Goal: Communication & Community: Answer question/provide support

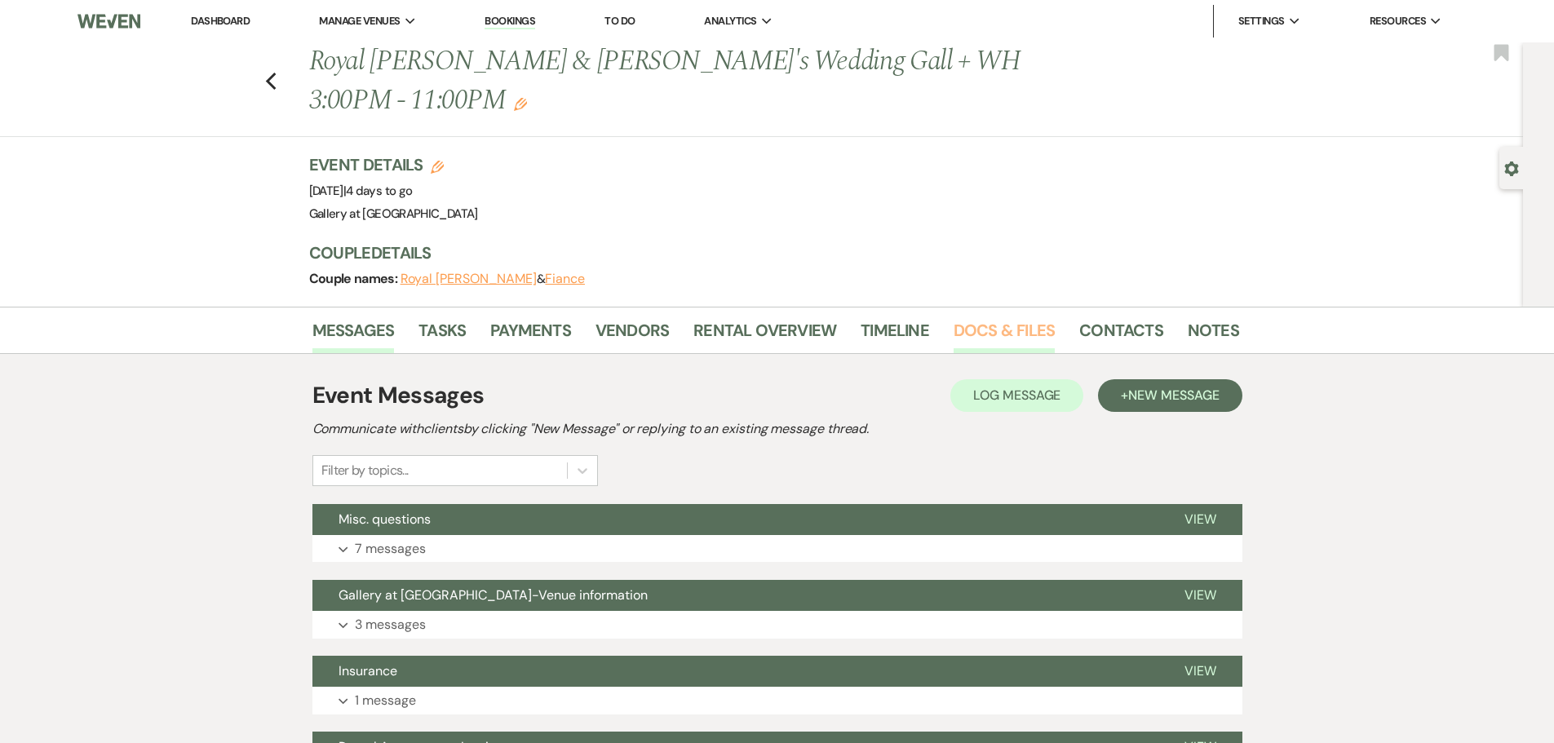
click at [1018, 317] on link "Docs & Files" at bounding box center [1004, 335] width 101 height 36
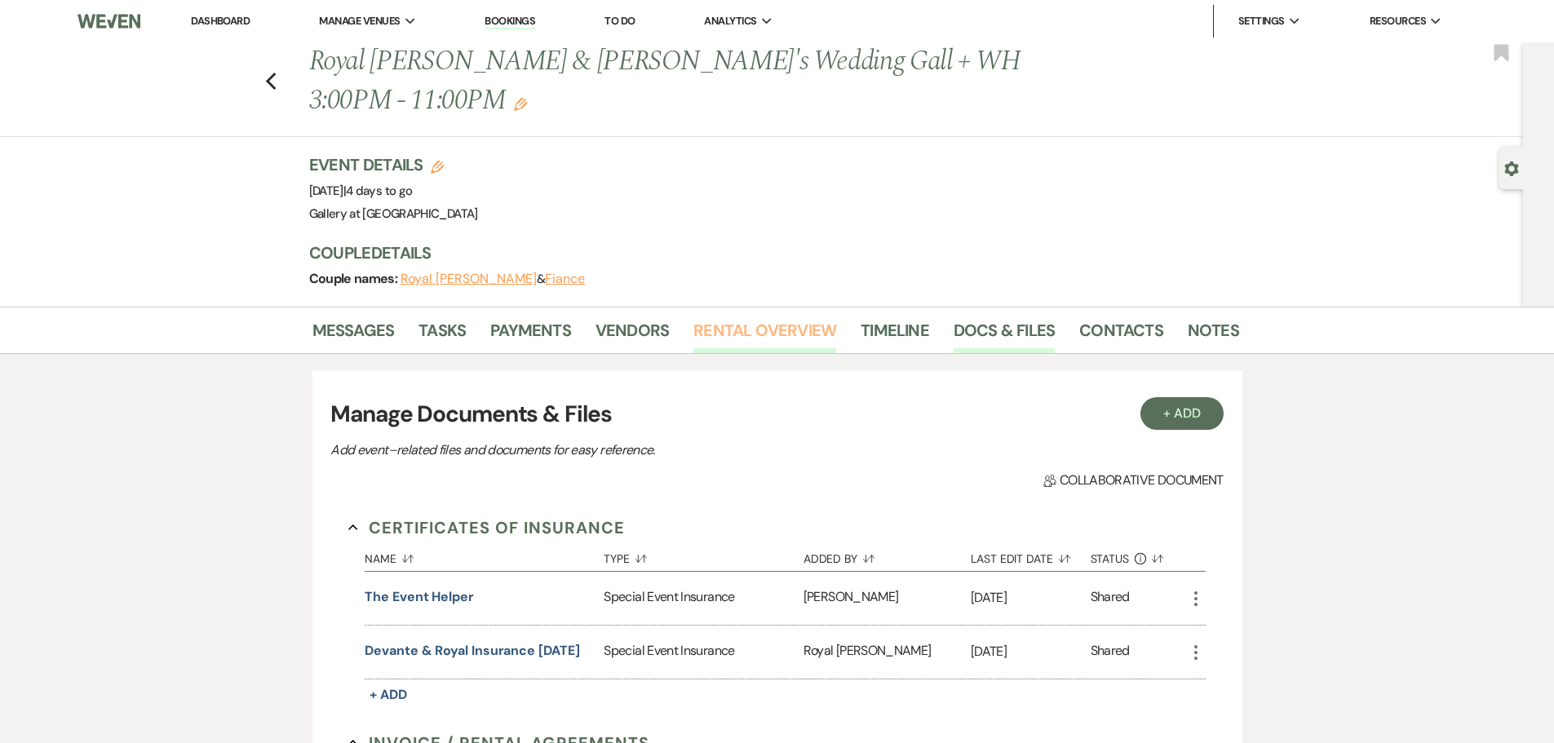
click at [722, 317] on link "Rental Overview" at bounding box center [764, 335] width 143 height 36
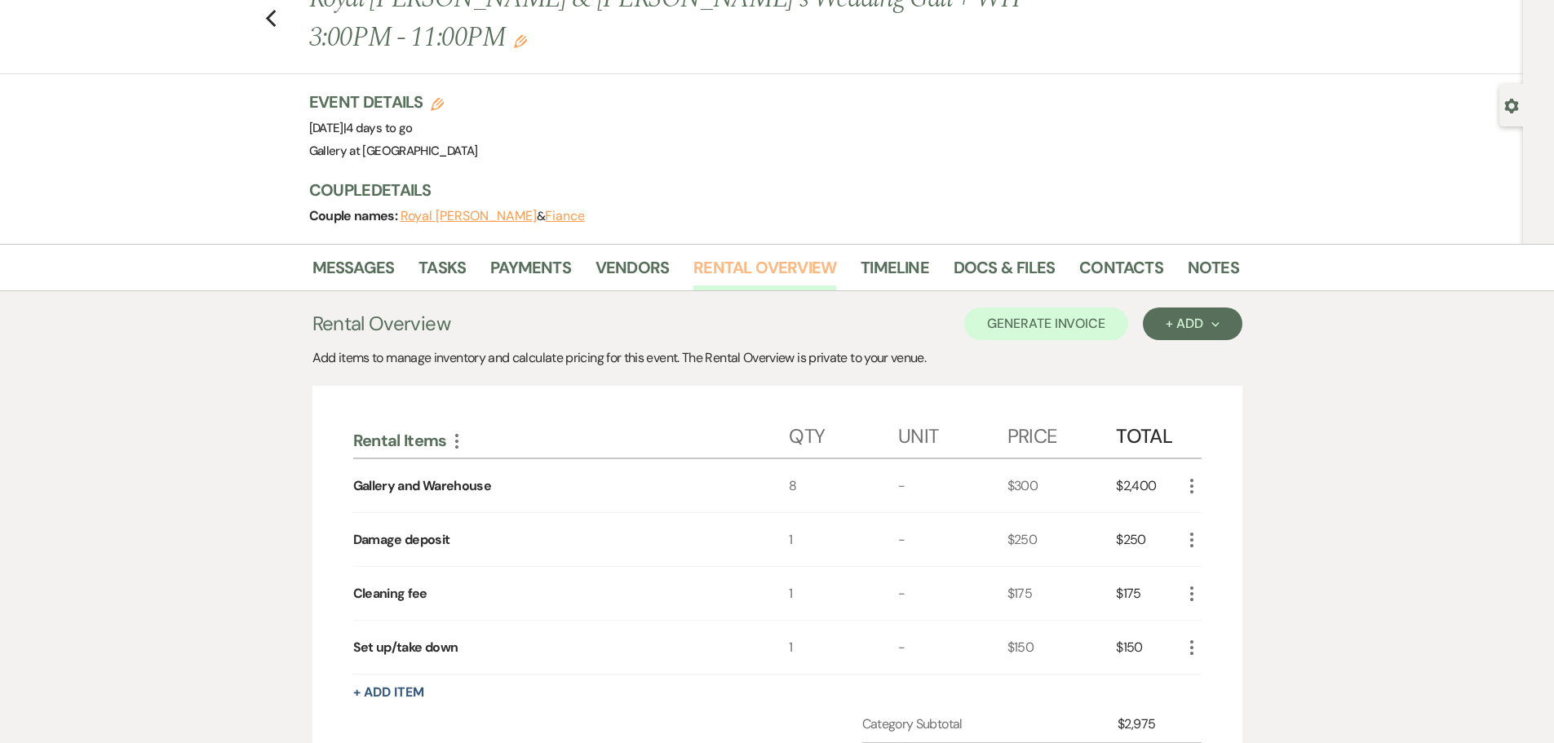
scroll to position [163, 0]
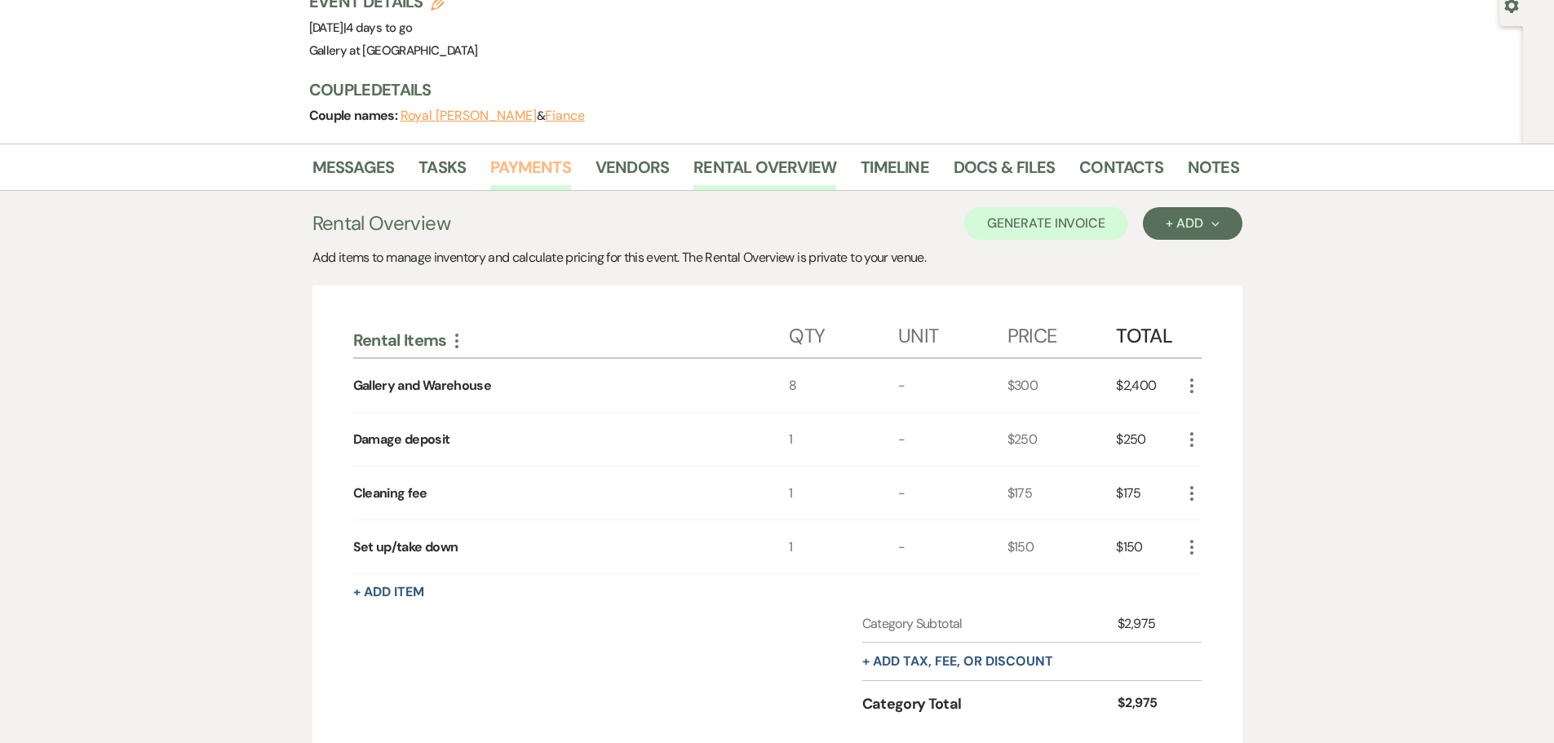
click at [554, 154] on link "Payments" at bounding box center [530, 172] width 81 height 36
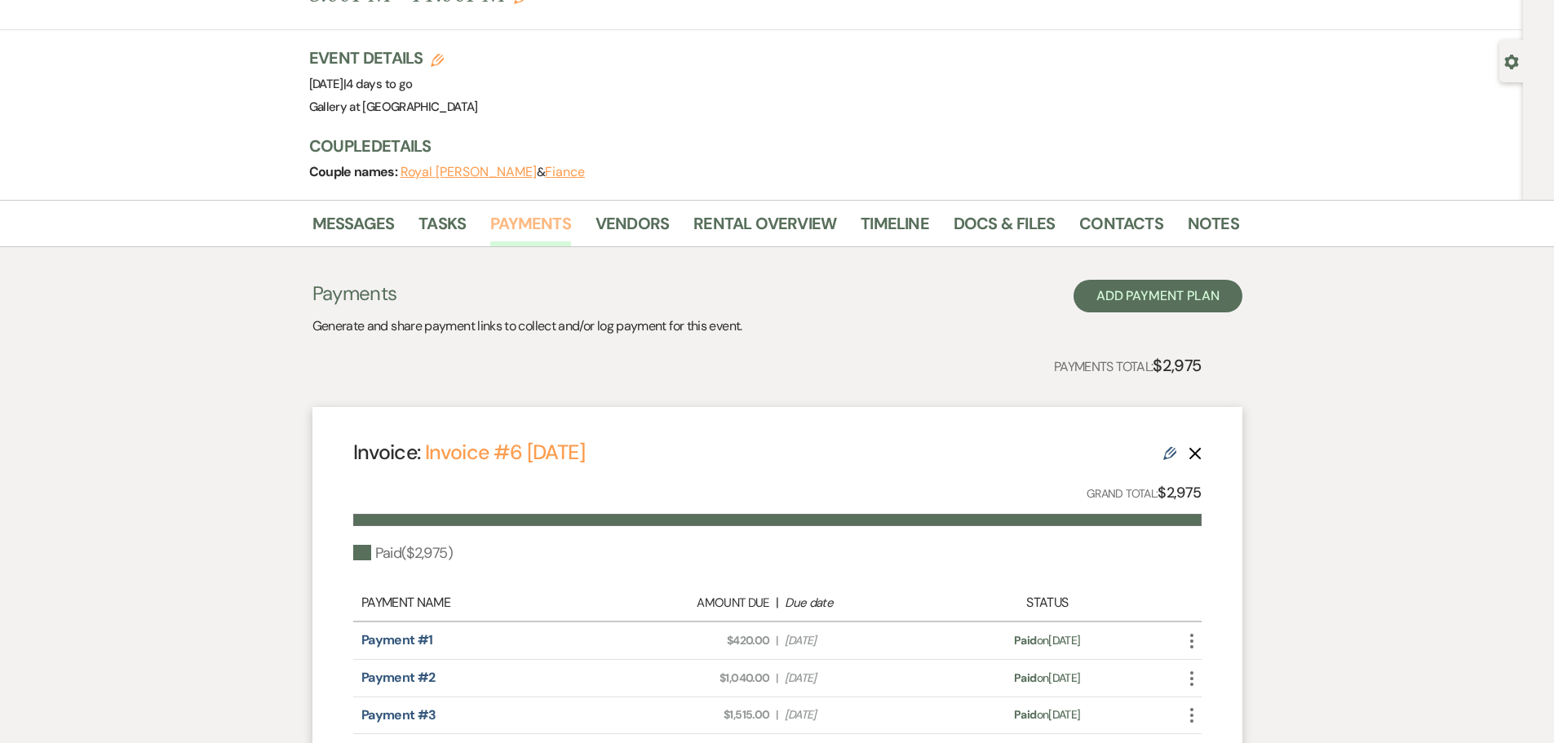
scroll to position [256, 0]
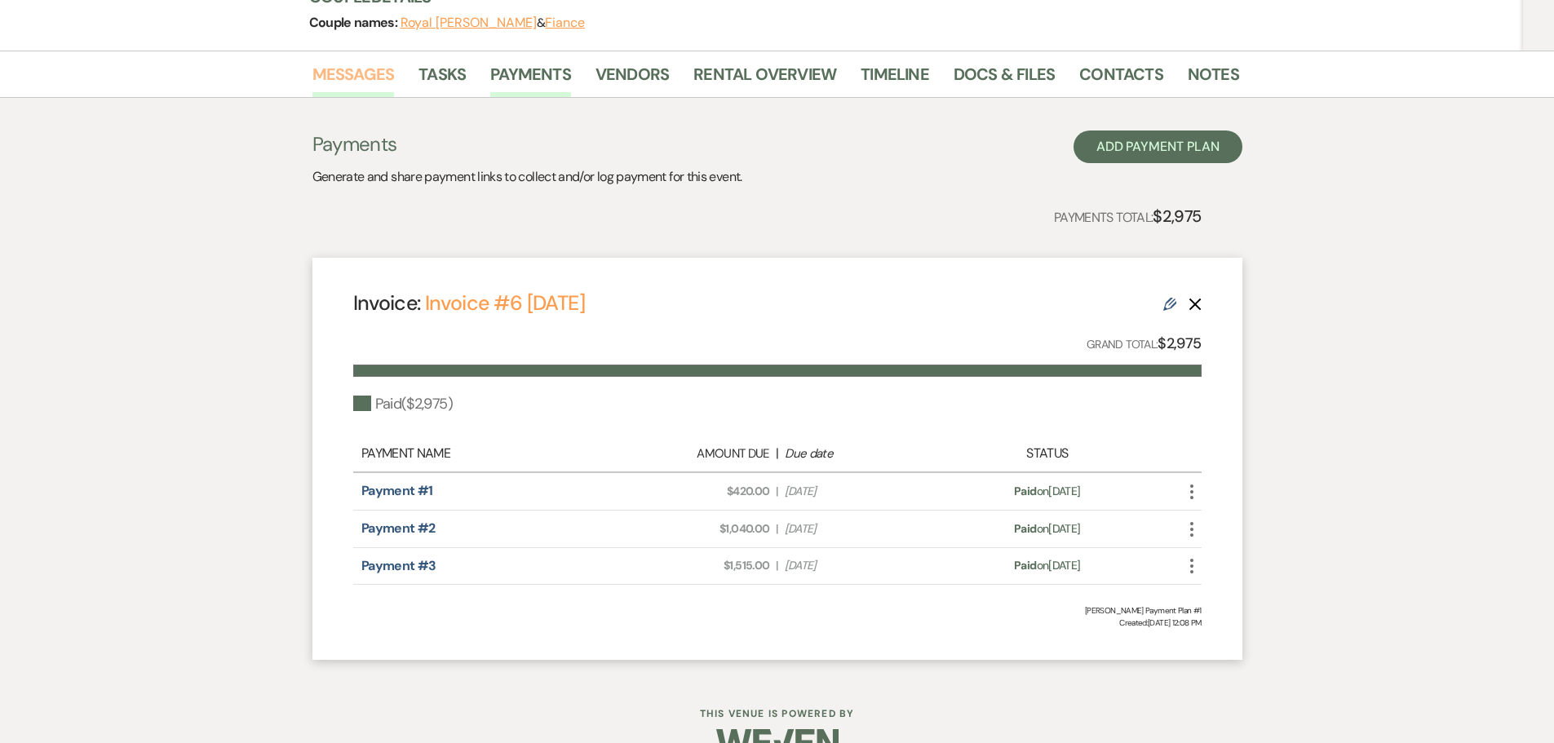
click at [369, 61] on link "Messages" at bounding box center [353, 79] width 82 height 36
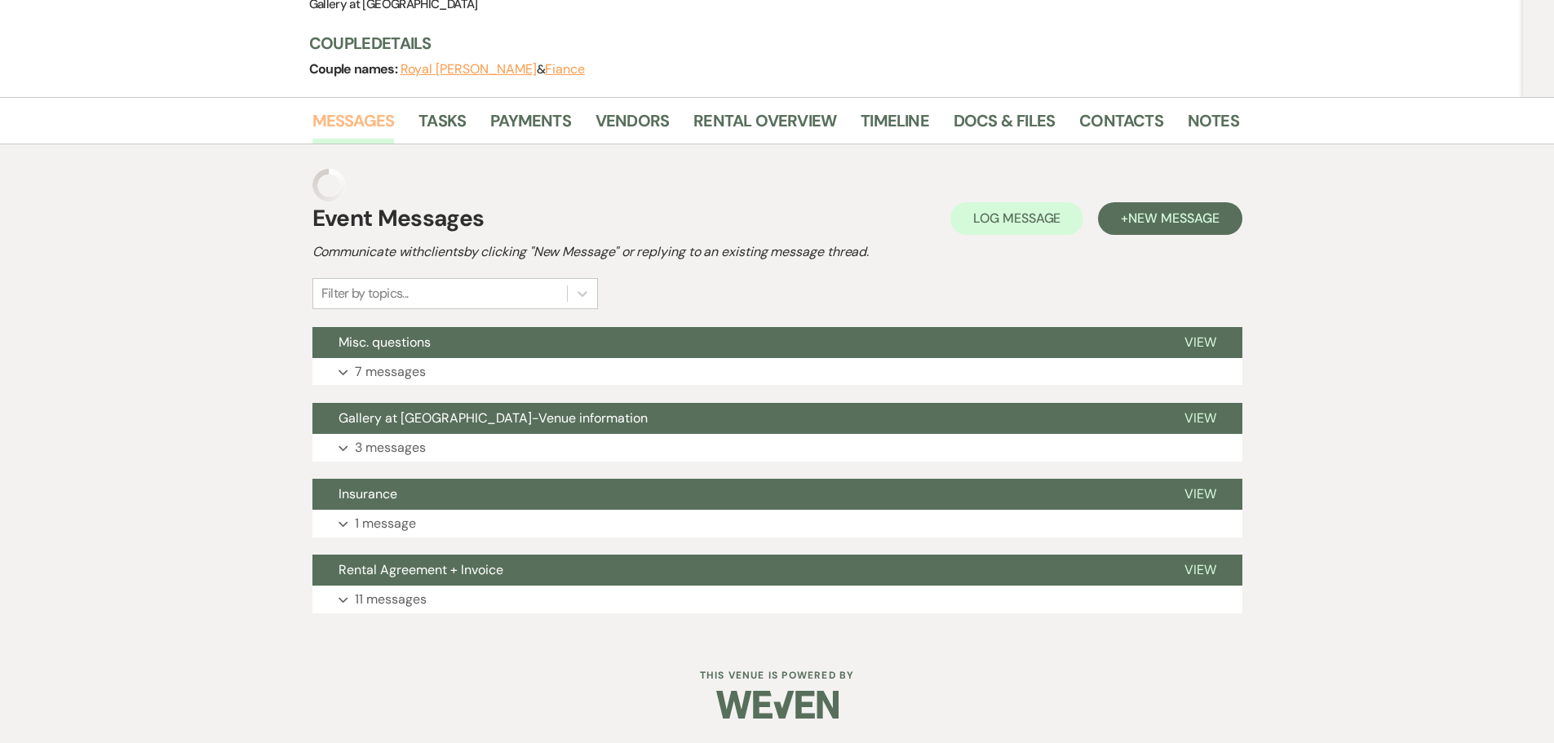
scroll to position [138, 0]
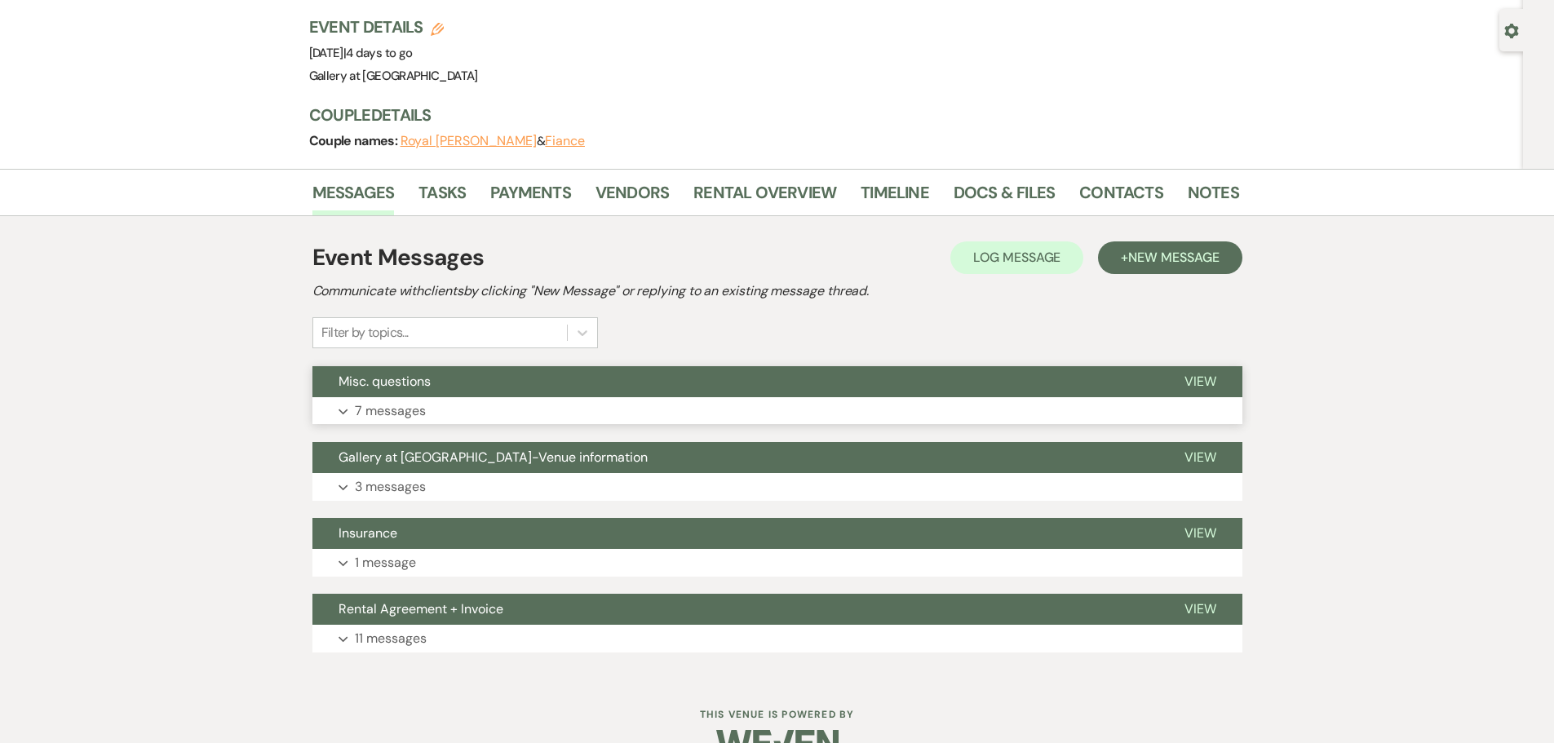
click at [585, 366] on button "Misc. questions" at bounding box center [735, 381] width 846 height 31
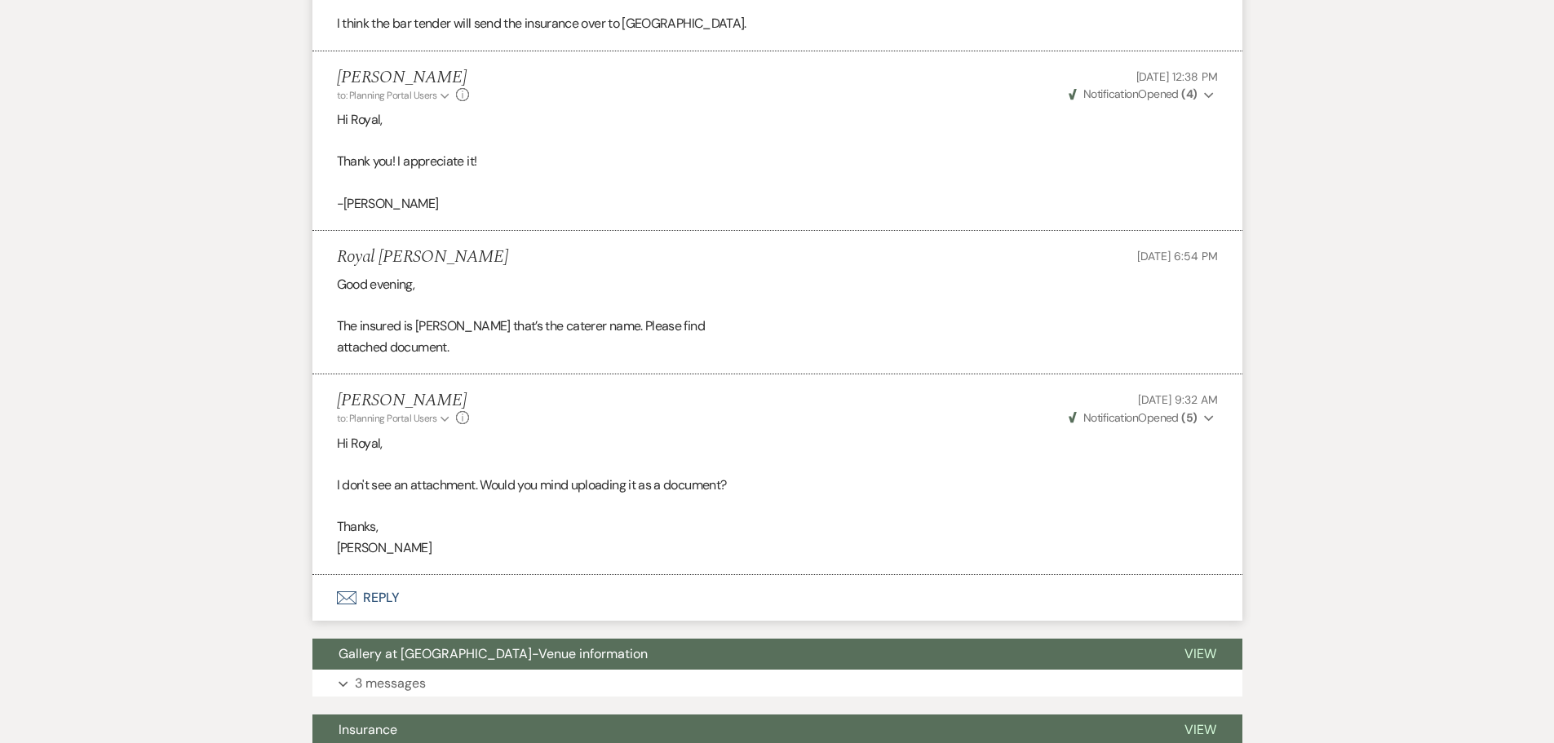
scroll to position [1606, 0]
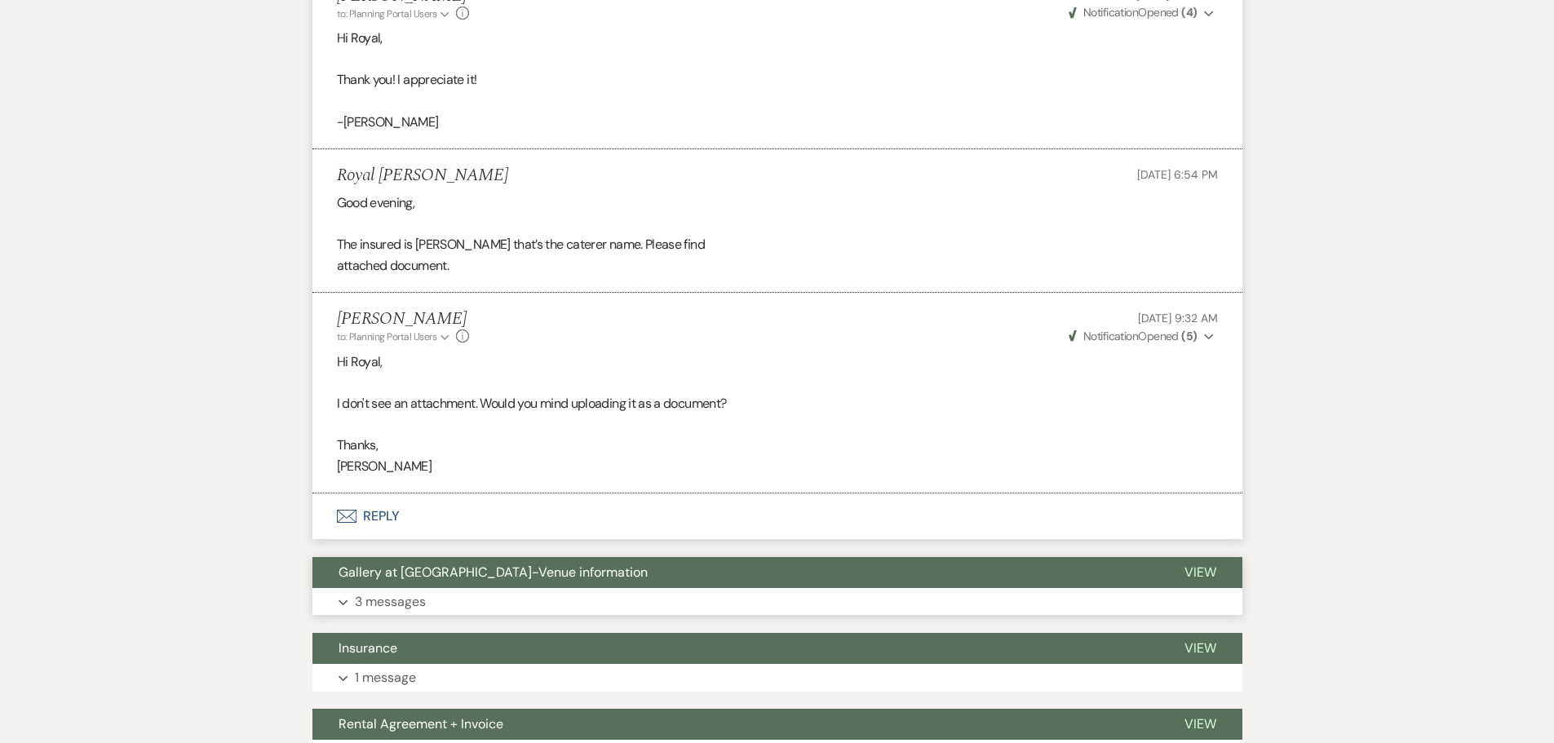
click at [480, 588] on button "Expand 3 messages" at bounding box center [777, 602] width 930 height 28
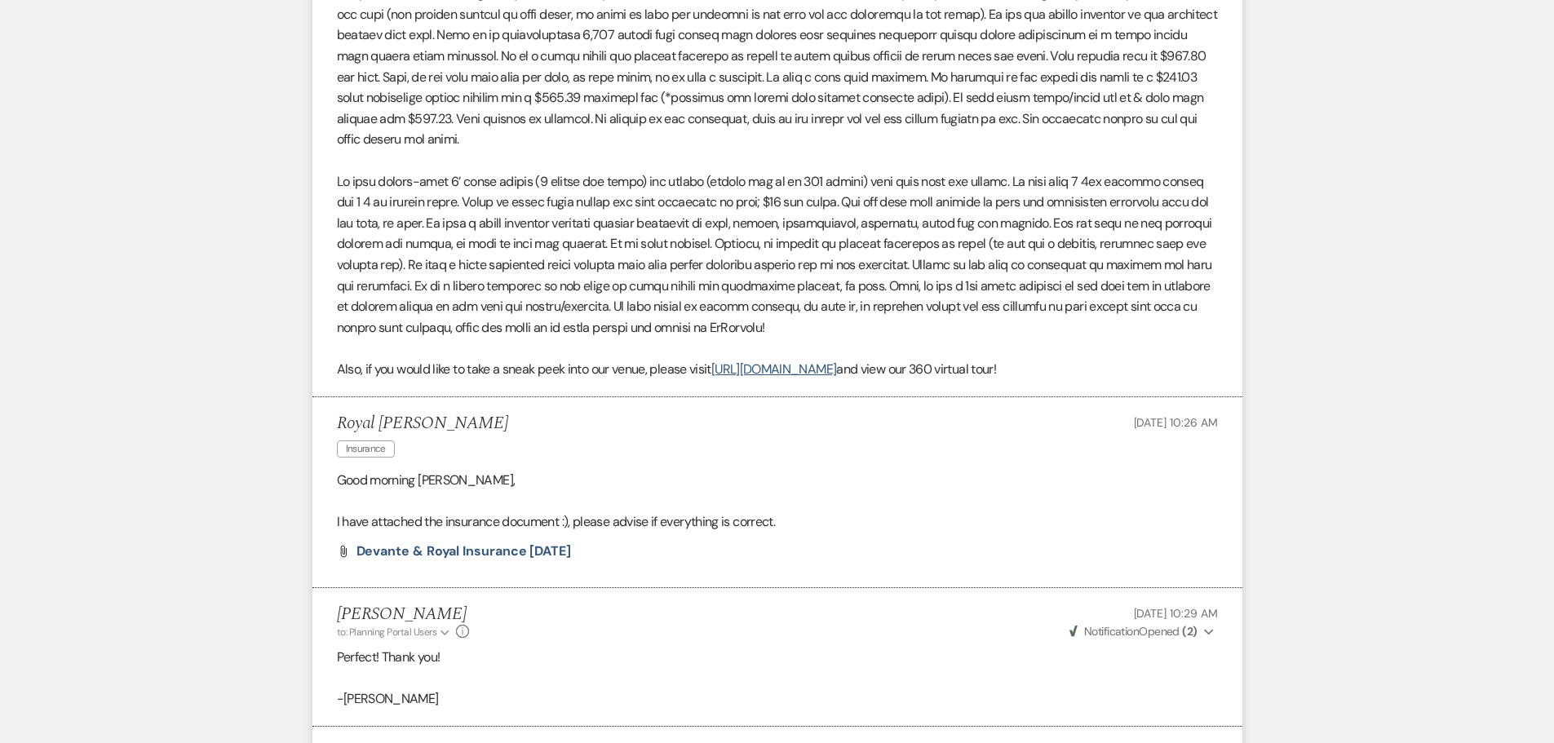
scroll to position [2585, 0]
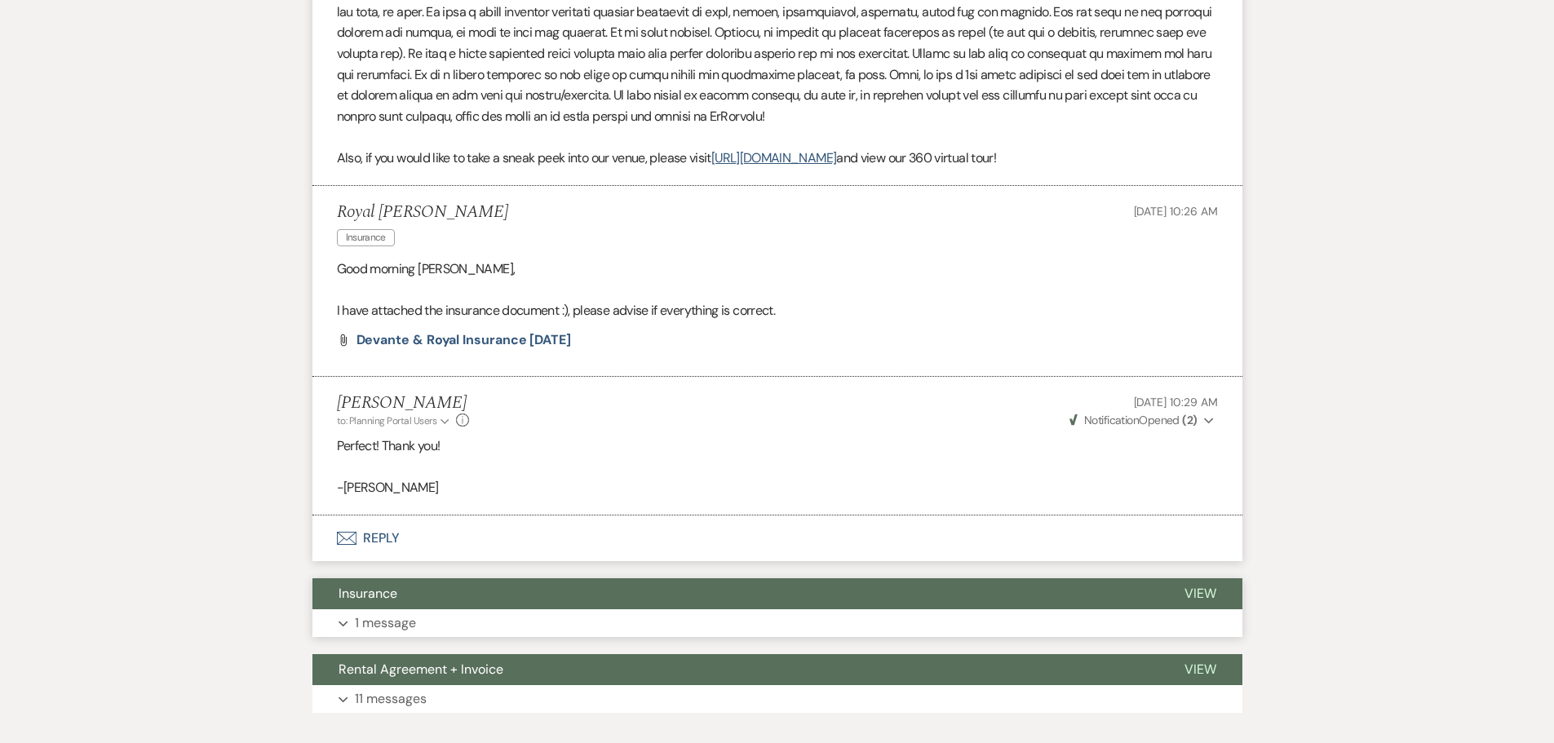
click at [513, 609] on button "Expand 1 message" at bounding box center [777, 623] width 930 height 28
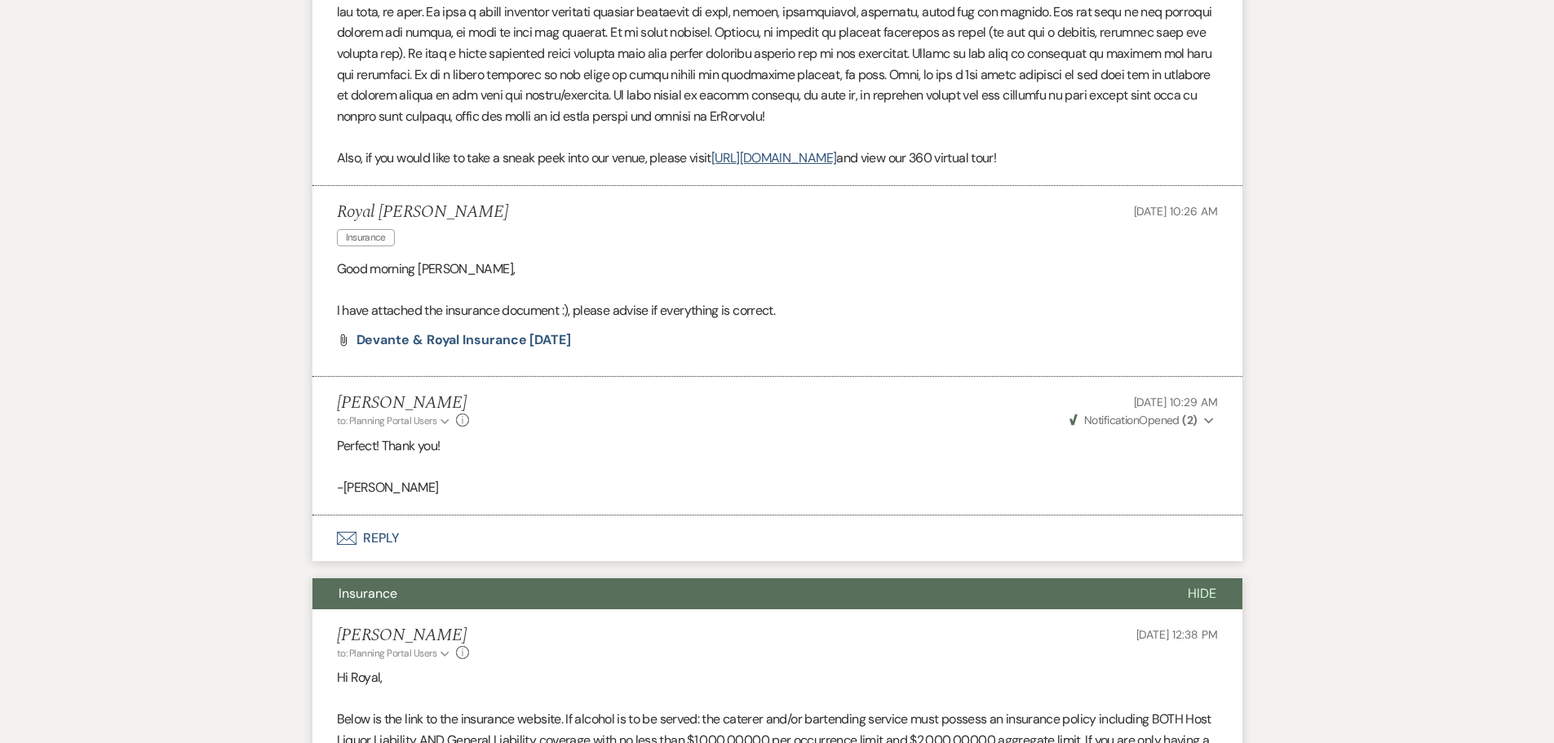
scroll to position [2969, 0]
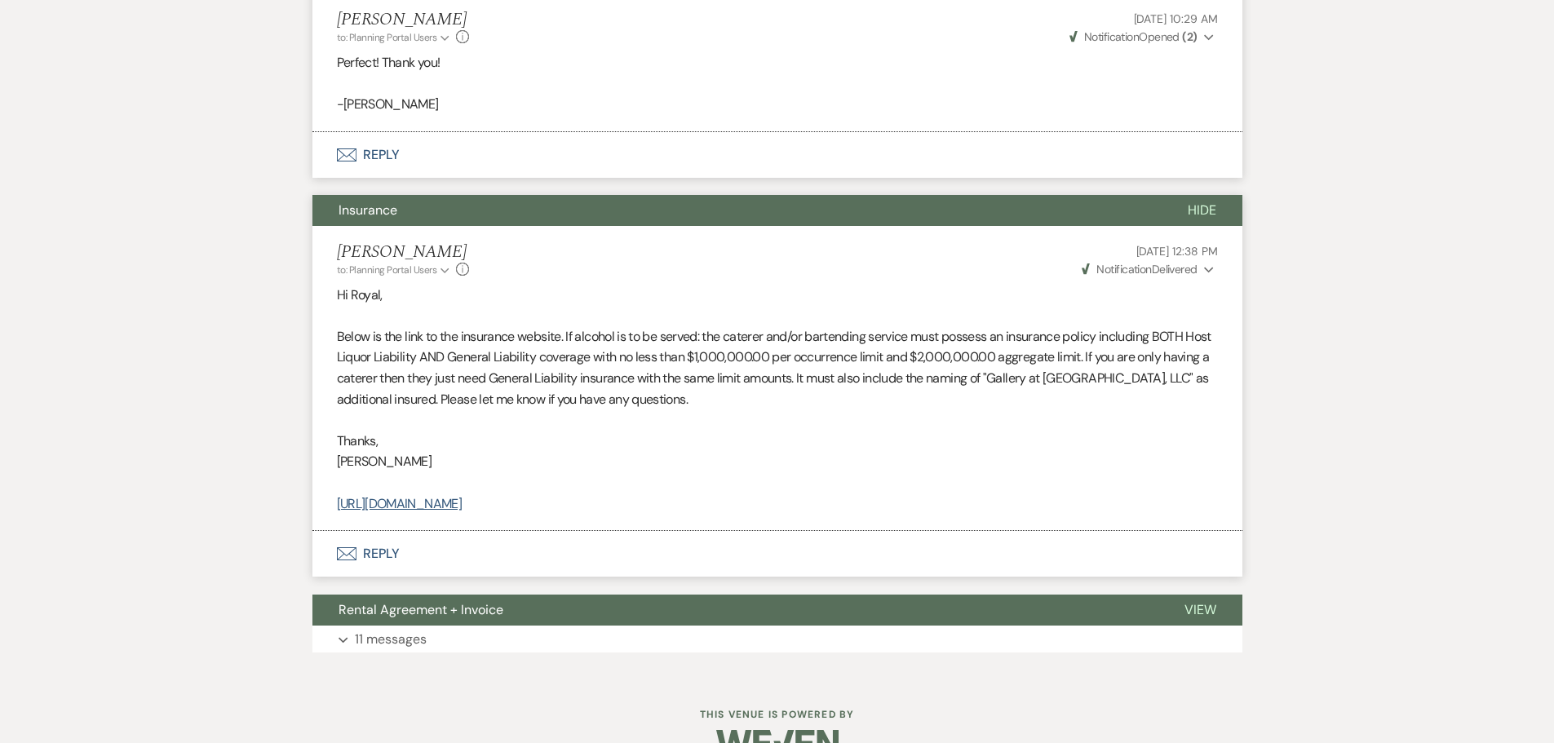
click at [639, 595] on button "Rental Agreement + Invoice" at bounding box center [735, 610] width 846 height 31
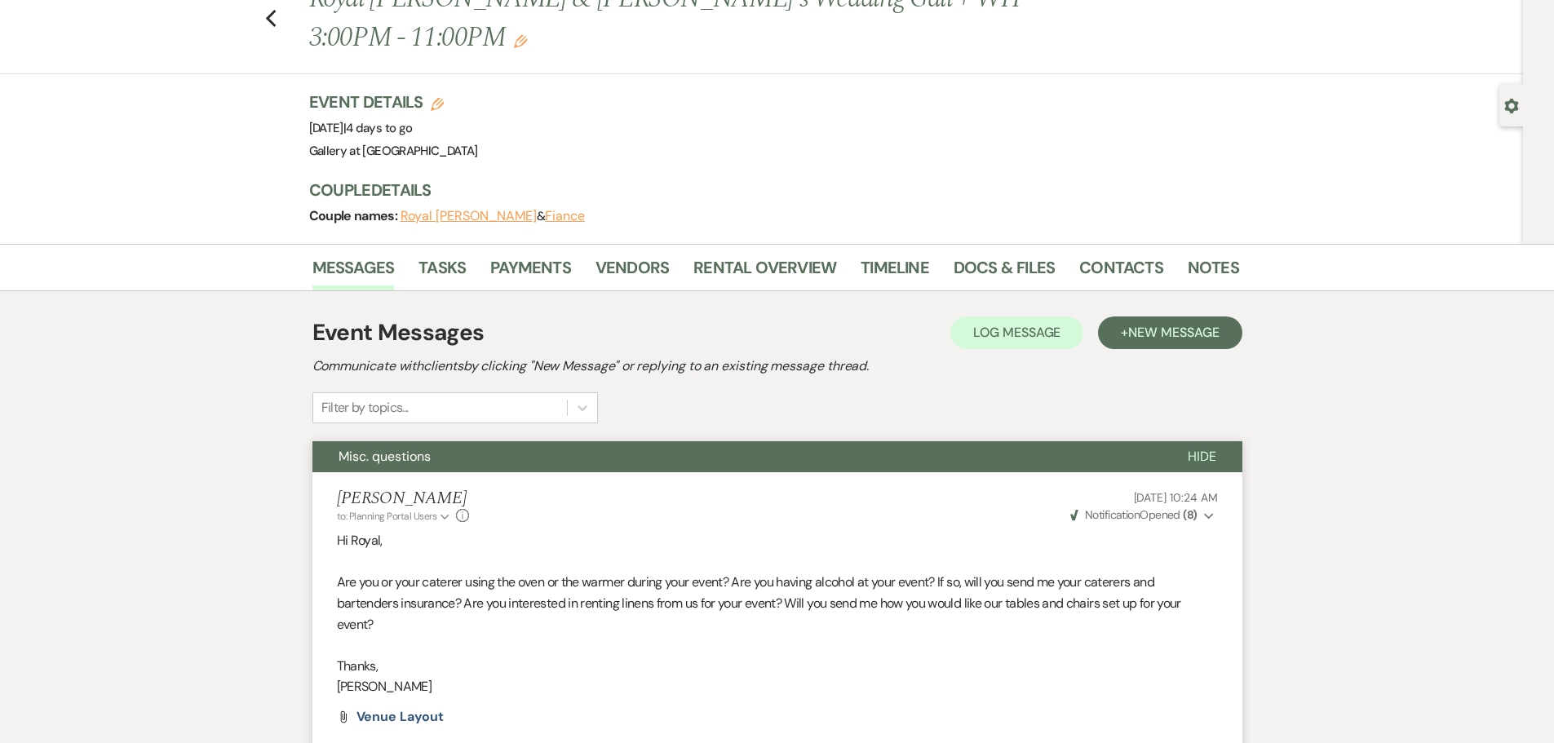
scroll to position [0, 0]
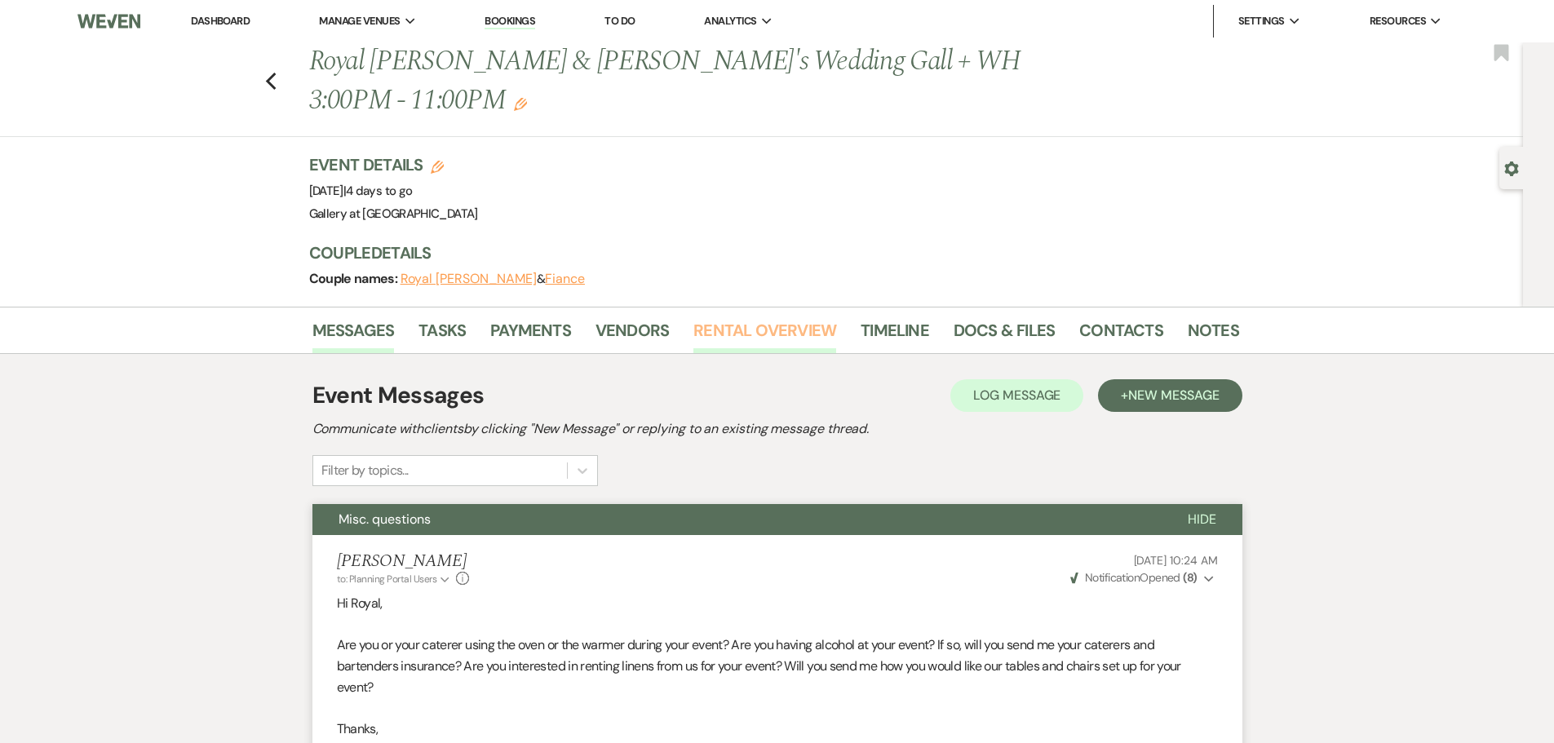
click at [707, 317] on link "Rental Overview" at bounding box center [764, 335] width 143 height 36
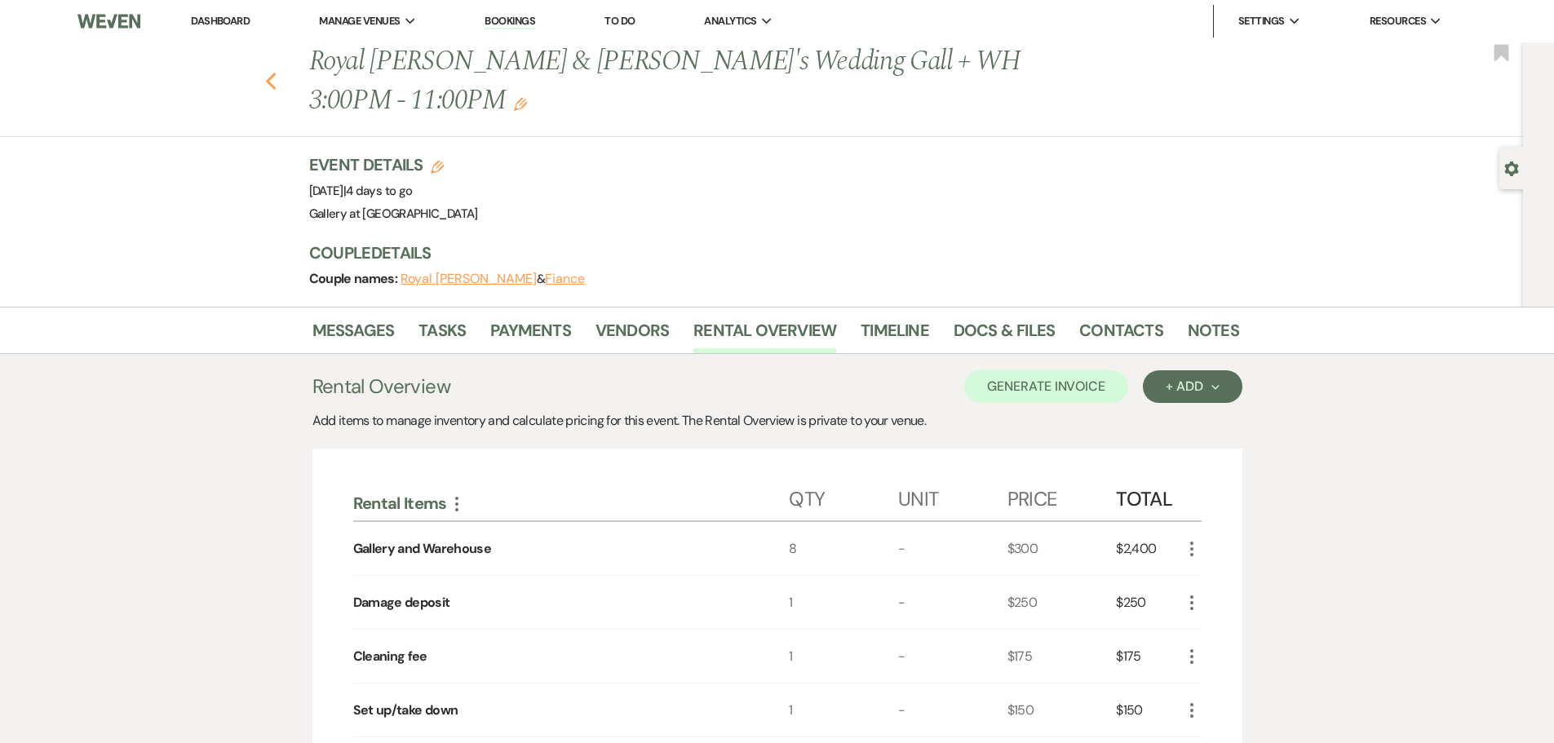
click at [277, 72] on icon "Previous" at bounding box center [271, 82] width 12 height 20
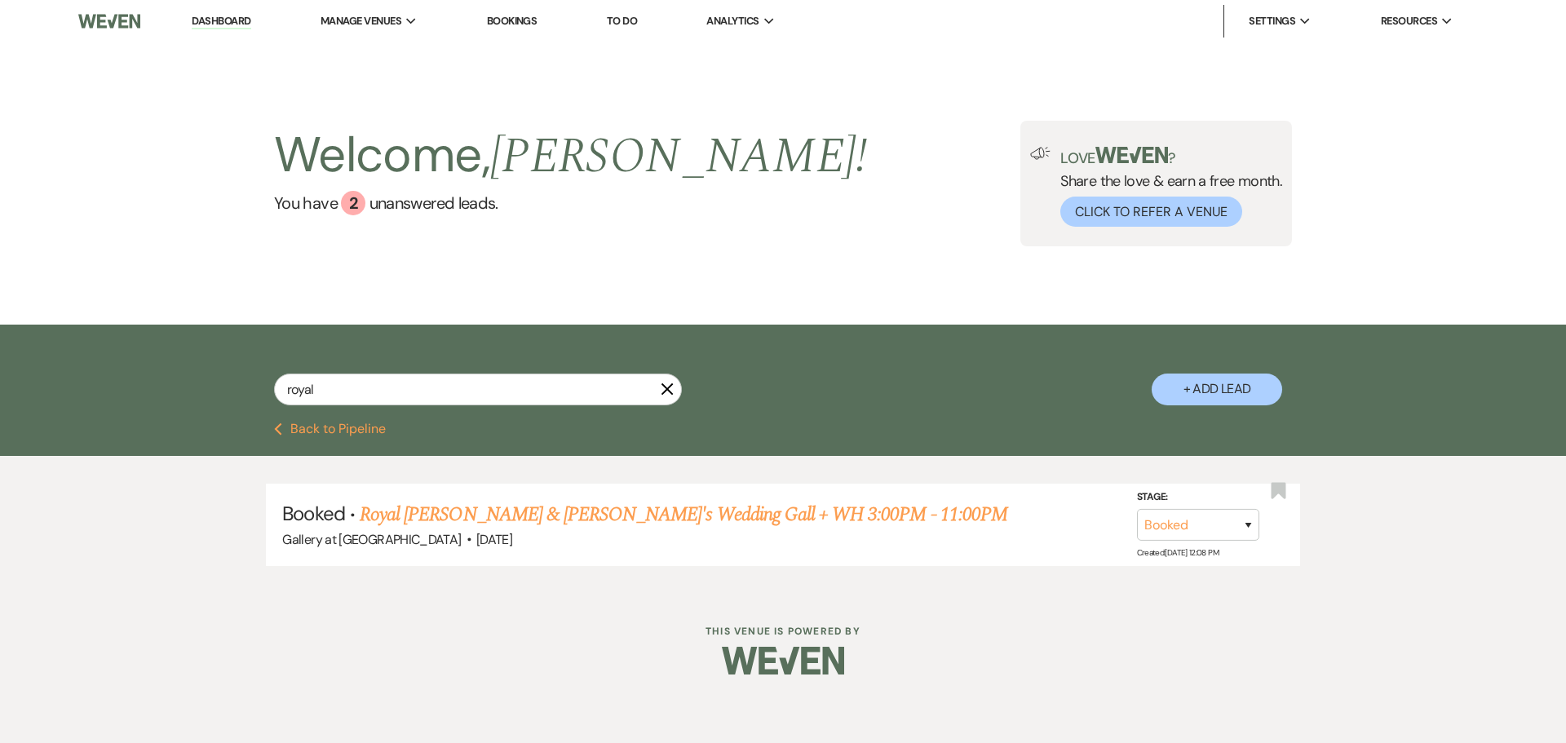
click at [663, 385] on use "button" at bounding box center [668, 389] width 12 height 12
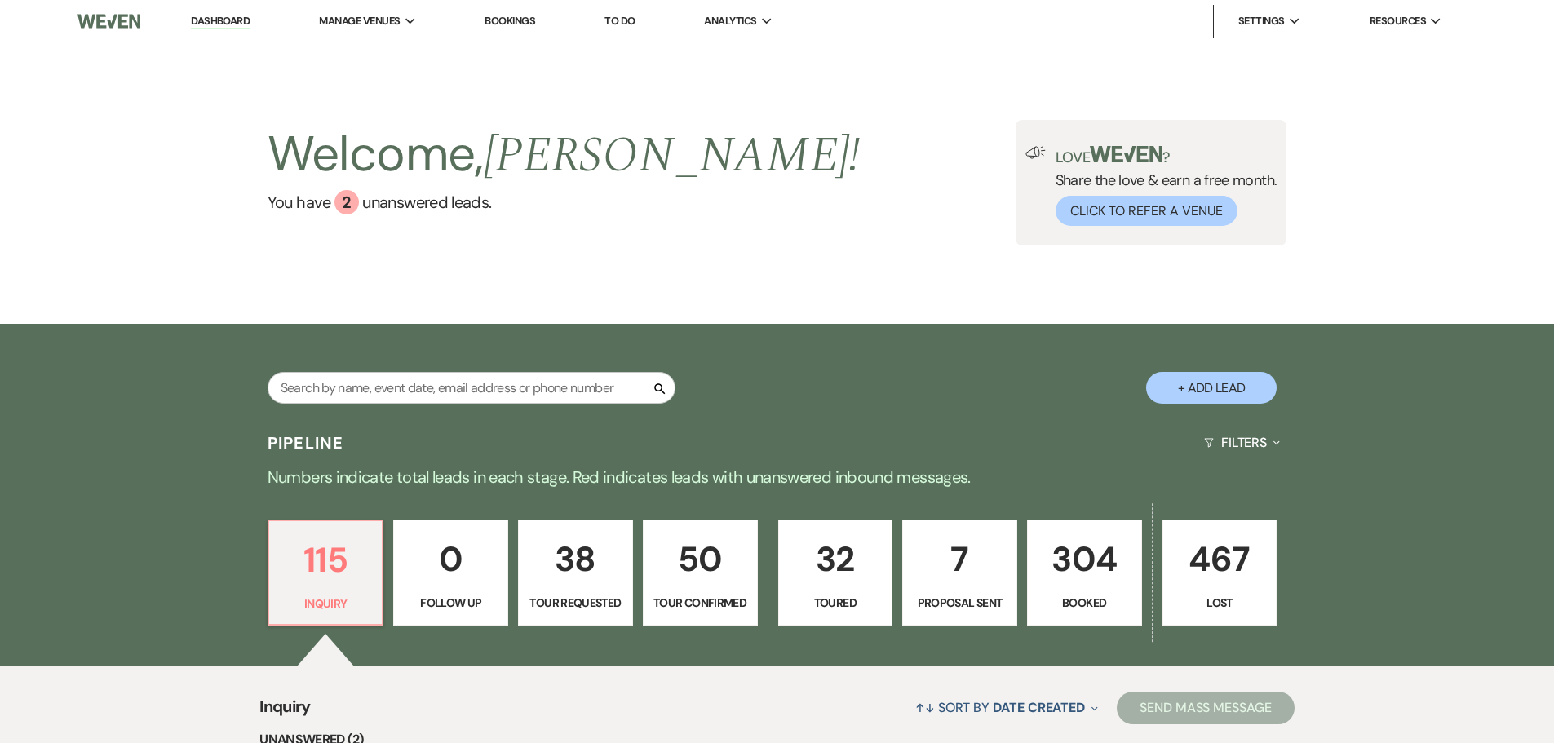
scroll to position [326, 0]
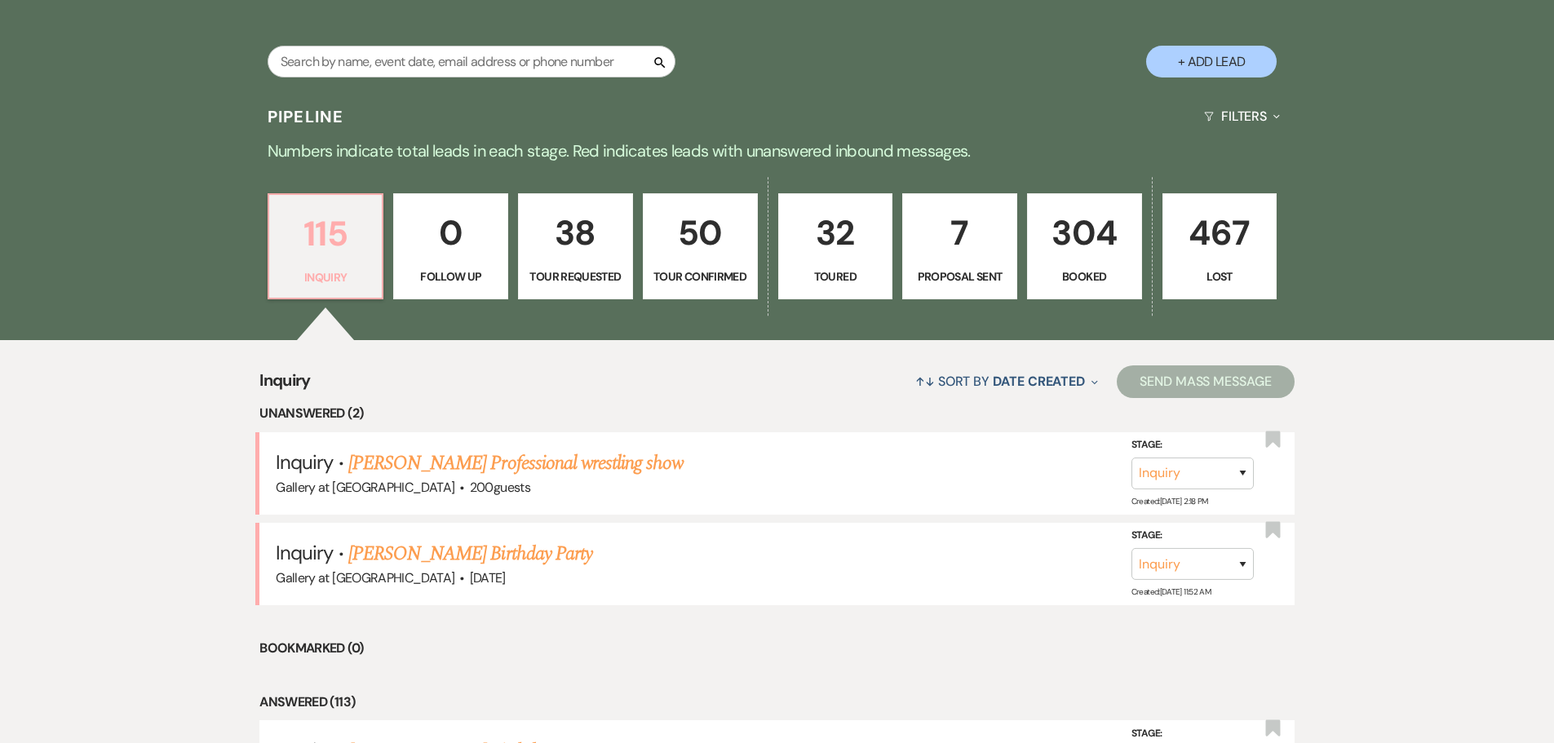
click at [319, 243] on p "115" at bounding box center [326, 233] width 94 height 55
click at [436, 560] on link "[PERSON_NAME] Birthday Party" at bounding box center [470, 553] width 244 height 29
select select "5"
select select "4"
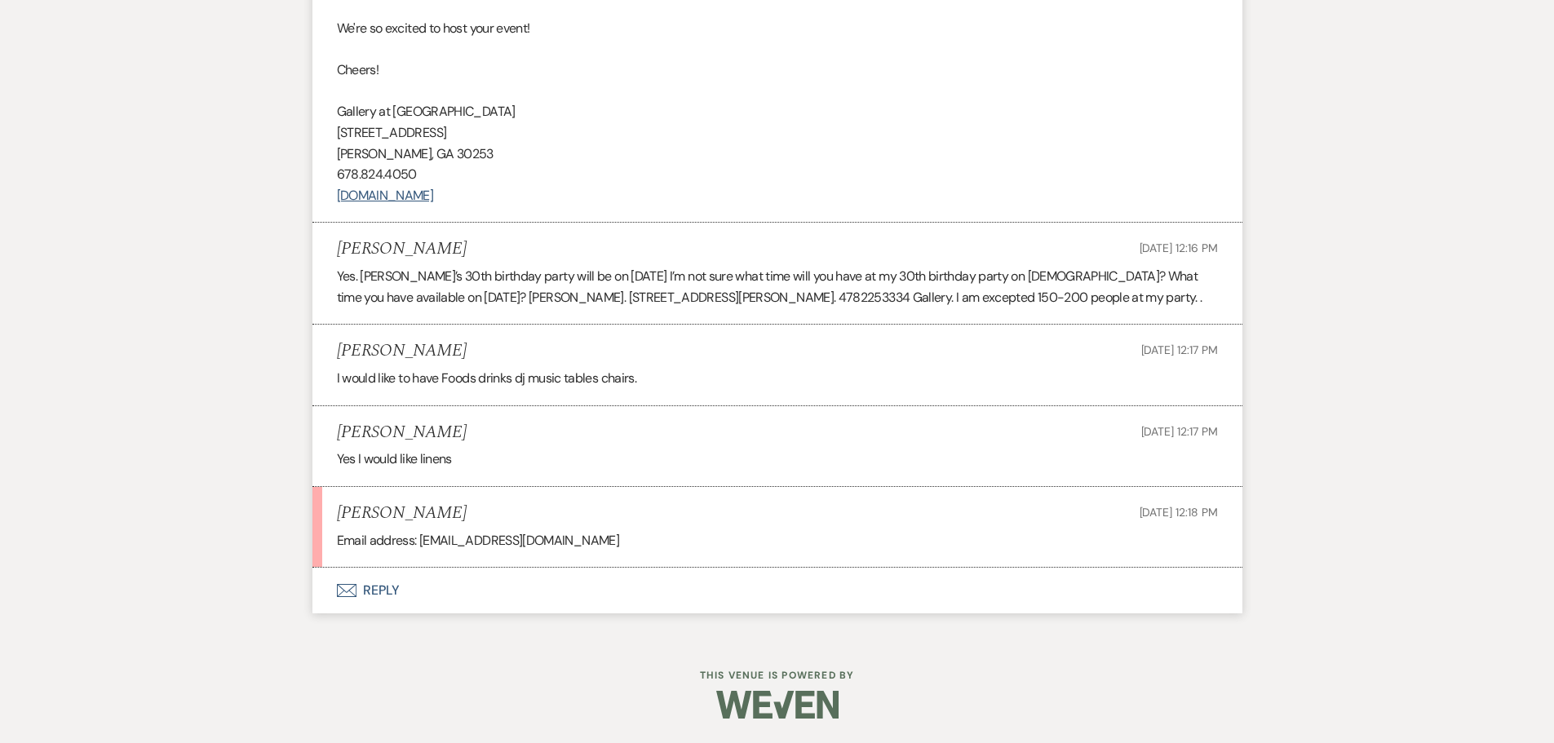
scroll to position [3565, 0]
click at [378, 591] on button "Envelope Reply" at bounding box center [777, 591] width 930 height 46
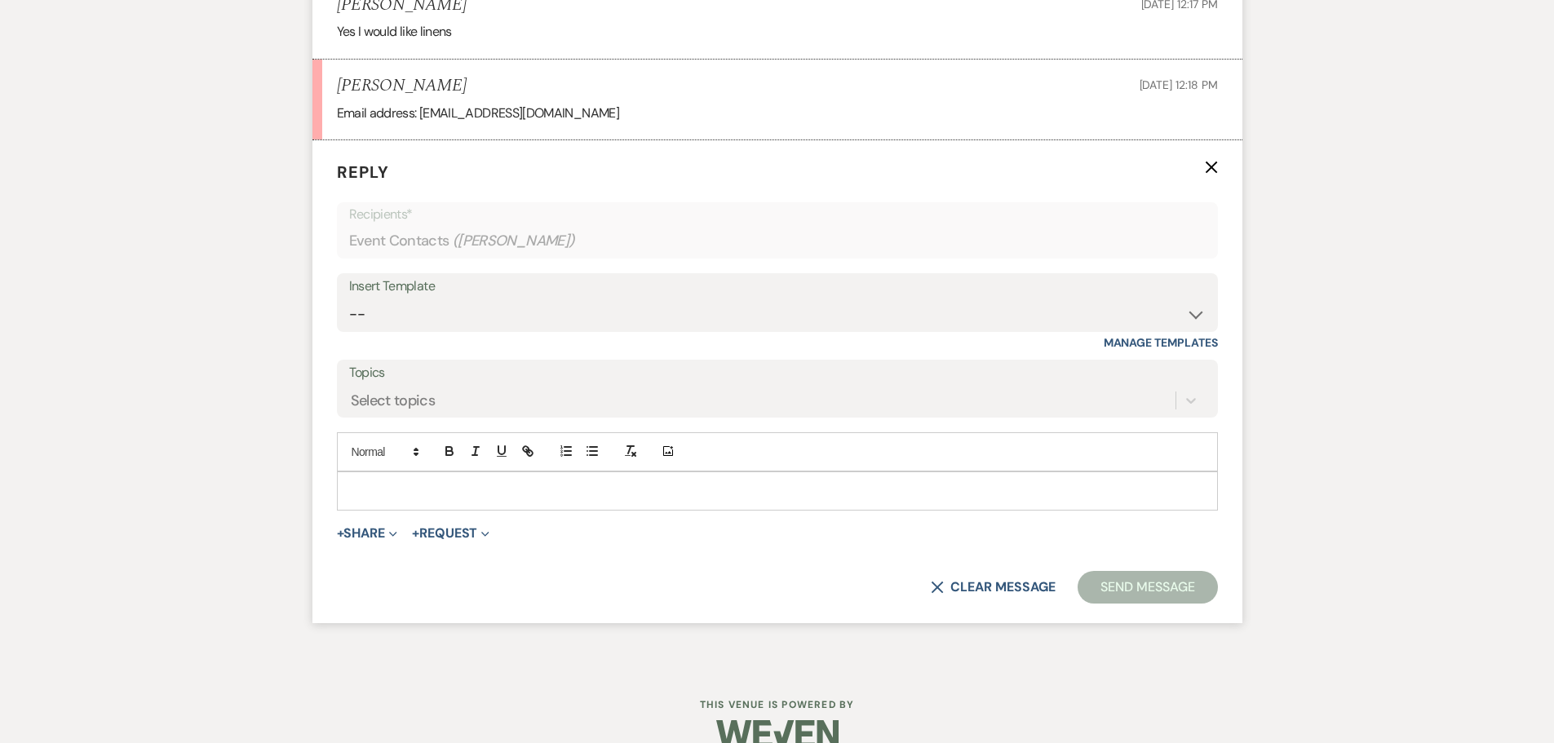
scroll to position [3973, 0]
click at [504, 498] on p at bounding box center [777, 489] width 855 height 18
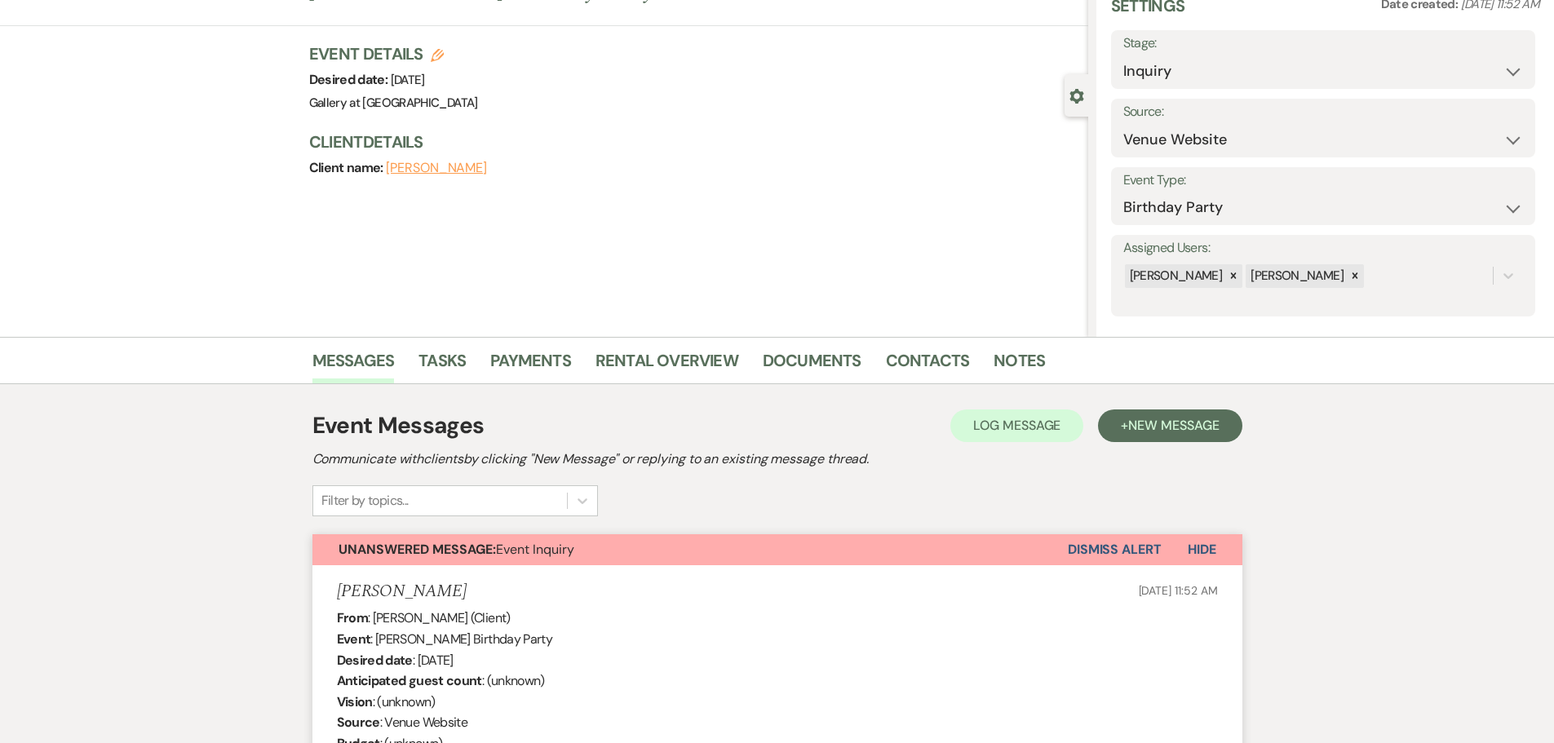
scroll to position [0, 0]
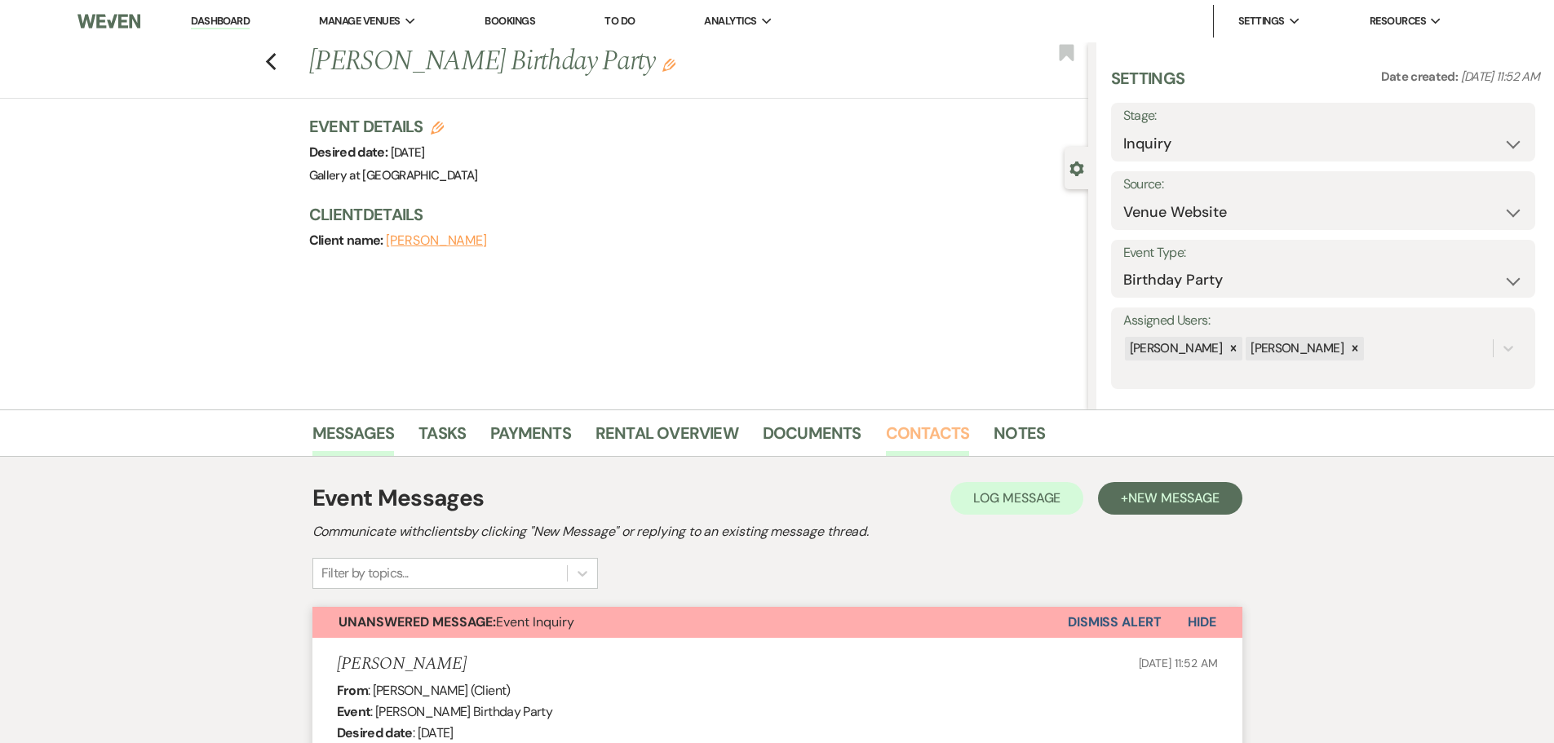
click at [925, 432] on link "Contacts" at bounding box center [928, 438] width 84 height 36
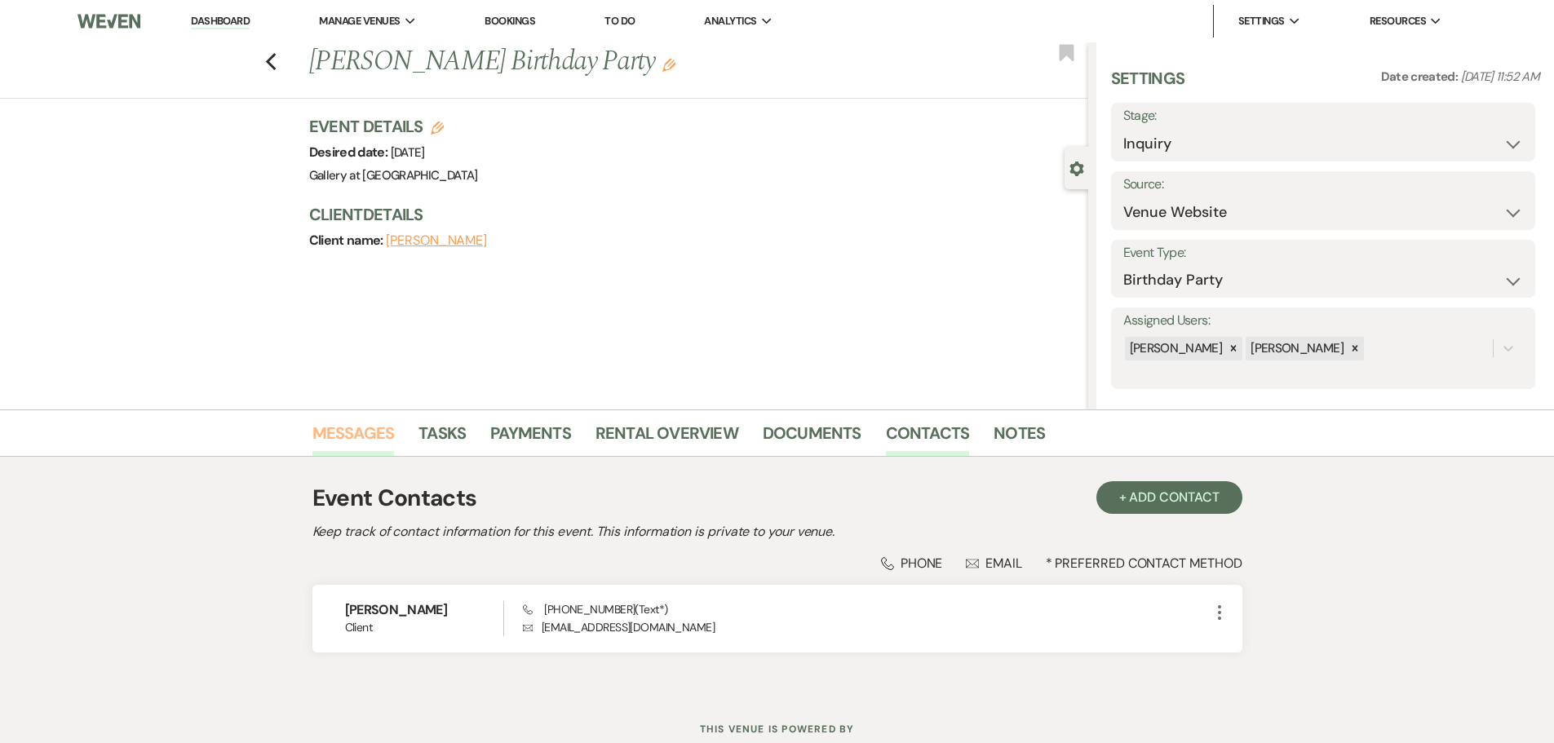
click at [335, 429] on link "Messages" at bounding box center [353, 438] width 82 height 36
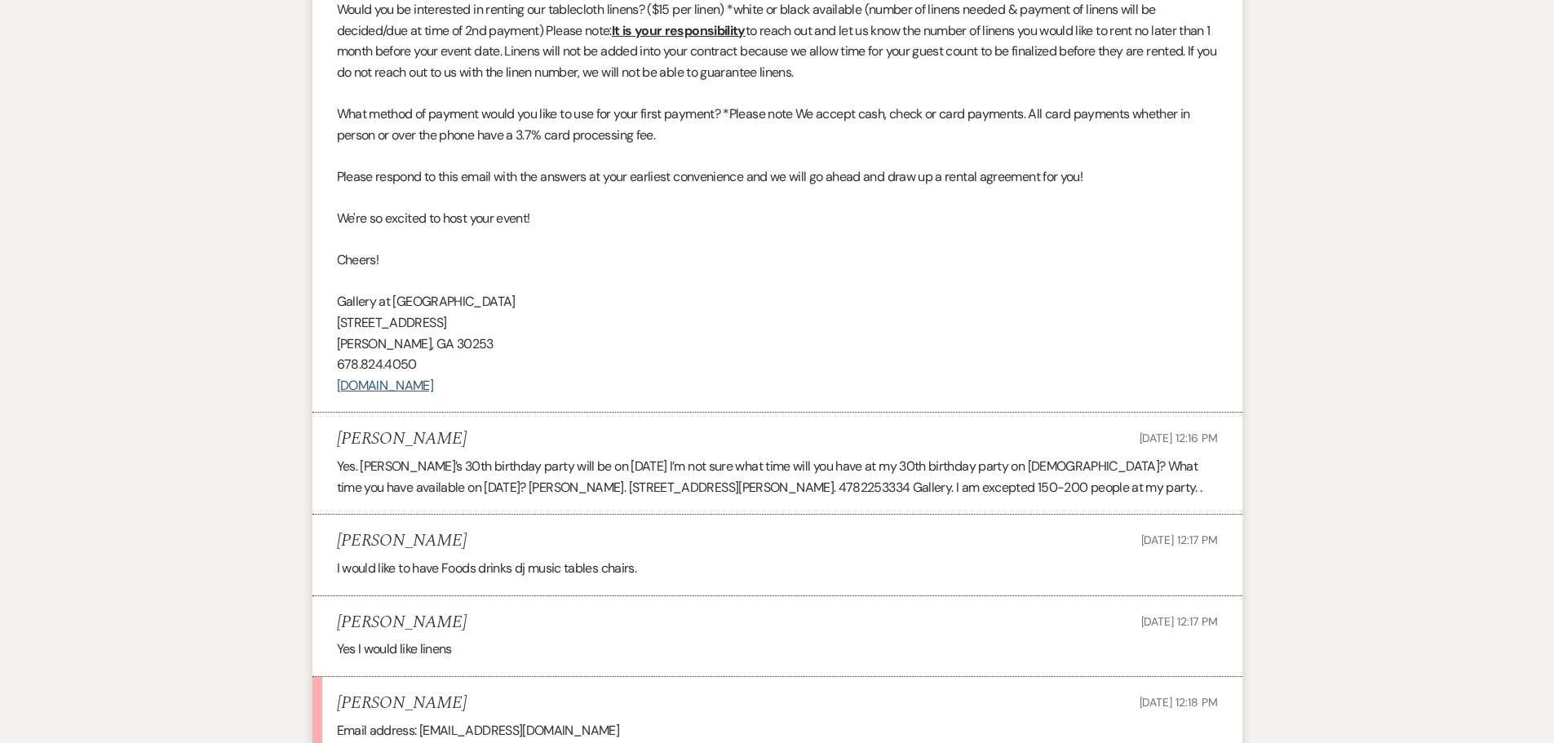
scroll to position [3565, 0]
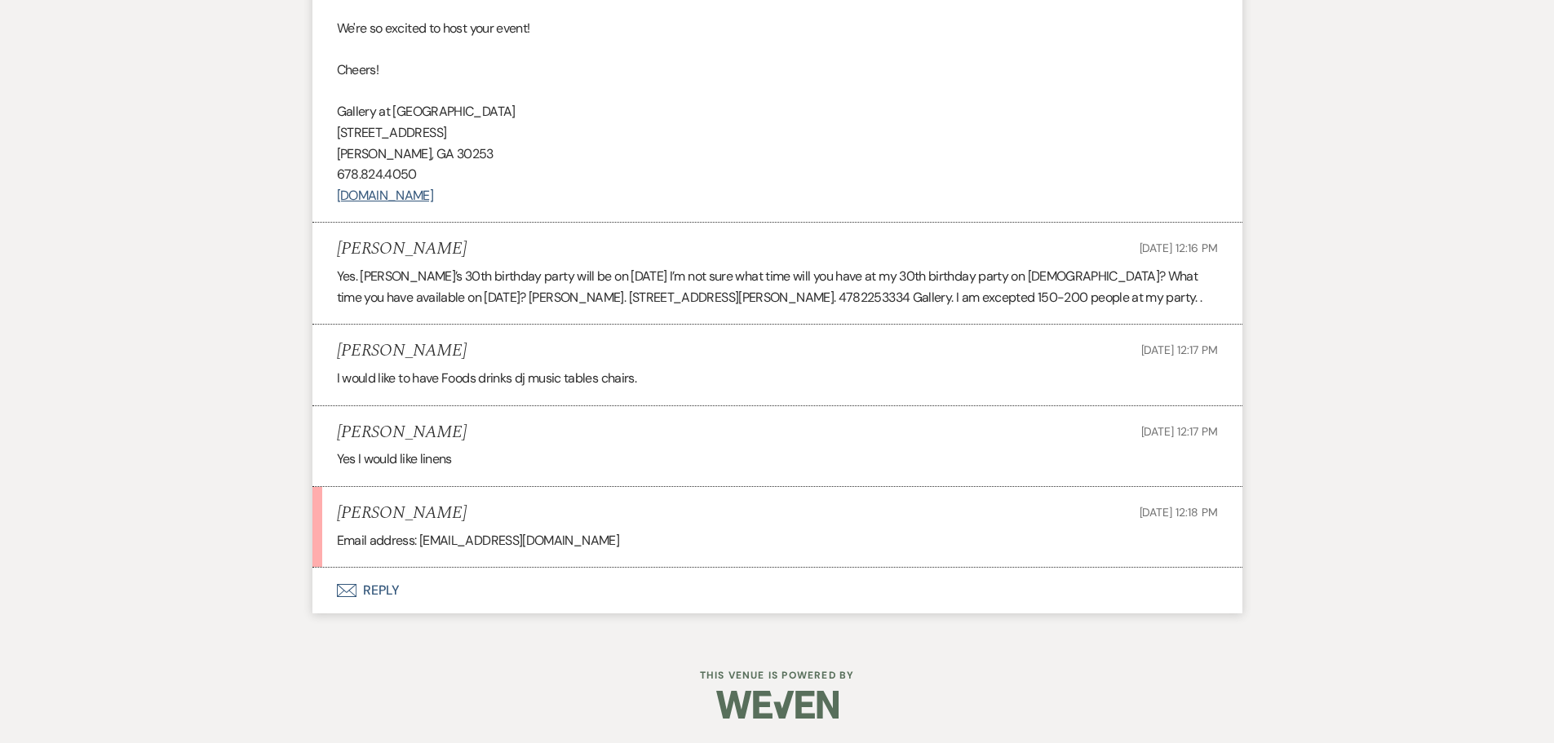
click at [373, 584] on button "Envelope Reply" at bounding box center [777, 591] width 930 height 46
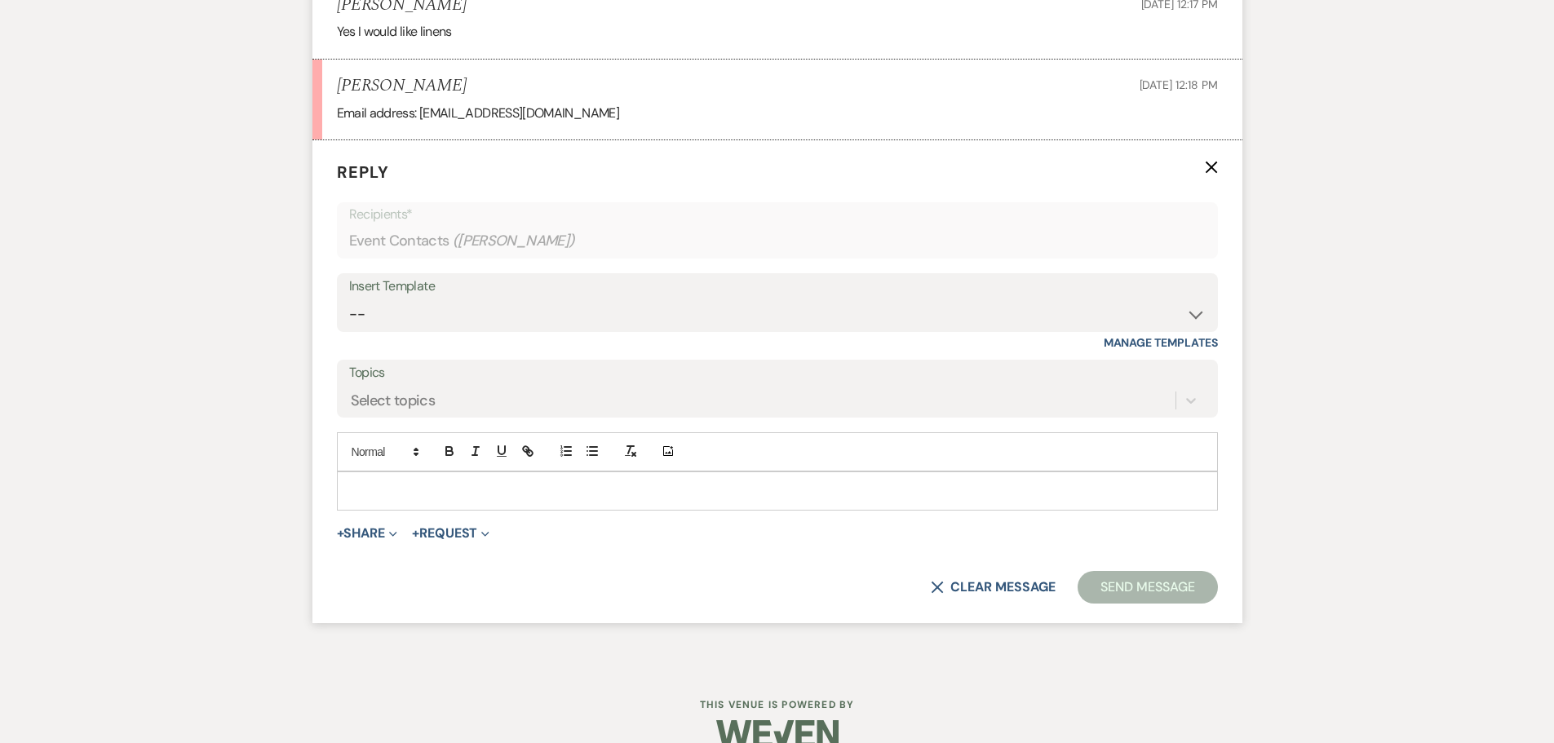
scroll to position [3973, 0]
click at [494, 498] on p at bounding box center [777, 489] width 855 height 18
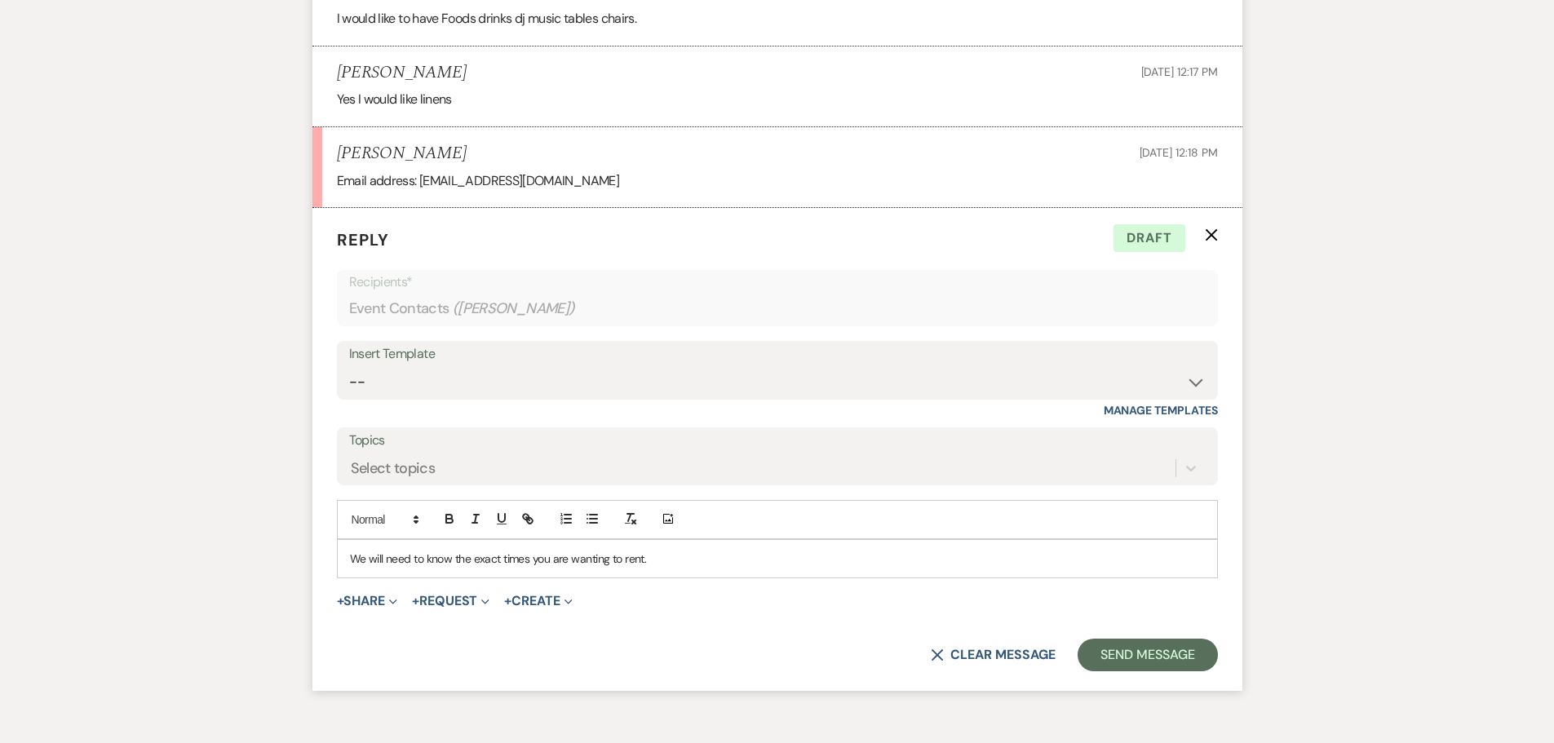
scroll to position [4022, 0]
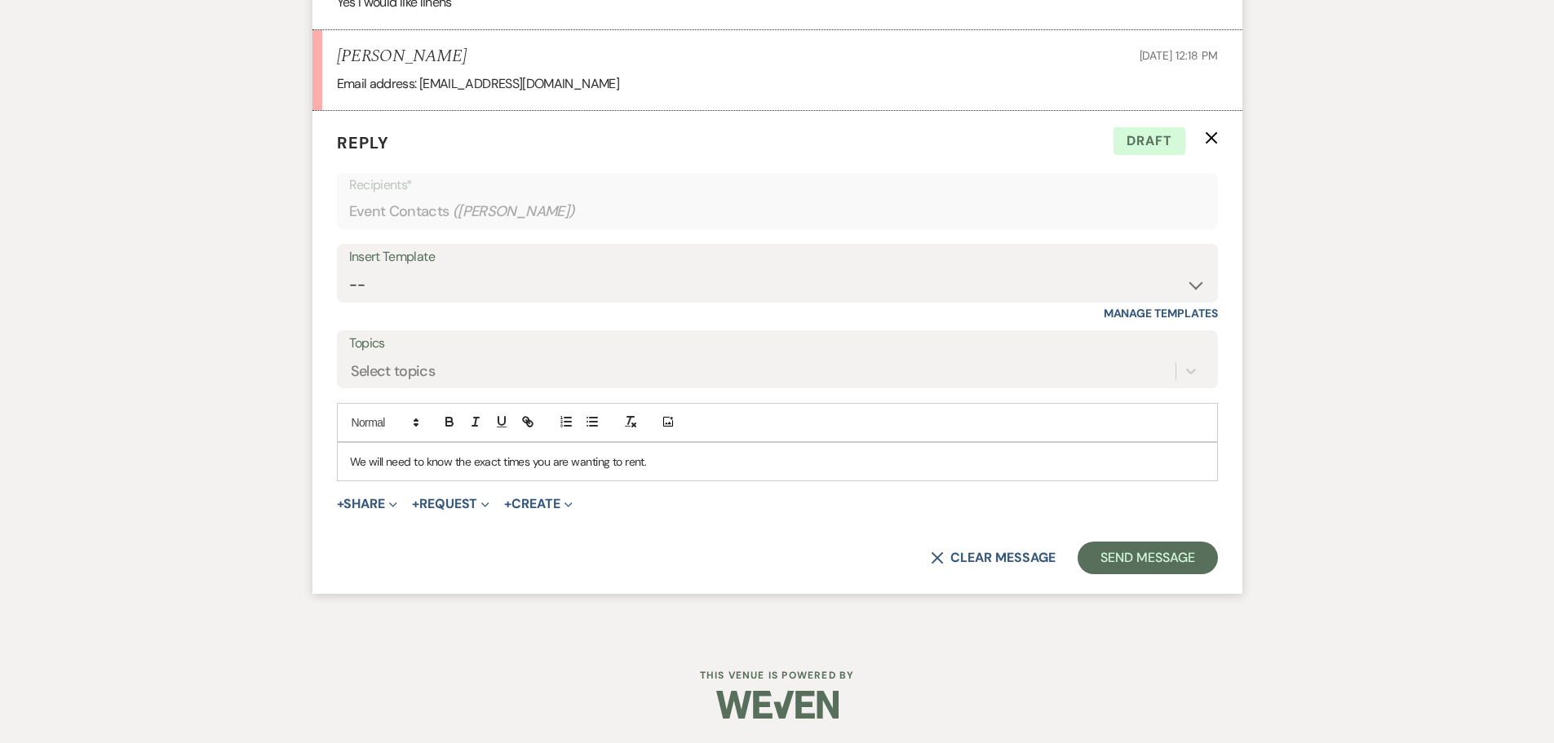
click at [346, 461] on div "We will need to know the exact times you are wanting to rent." at bounding box center [777, 462] width 879 height 38
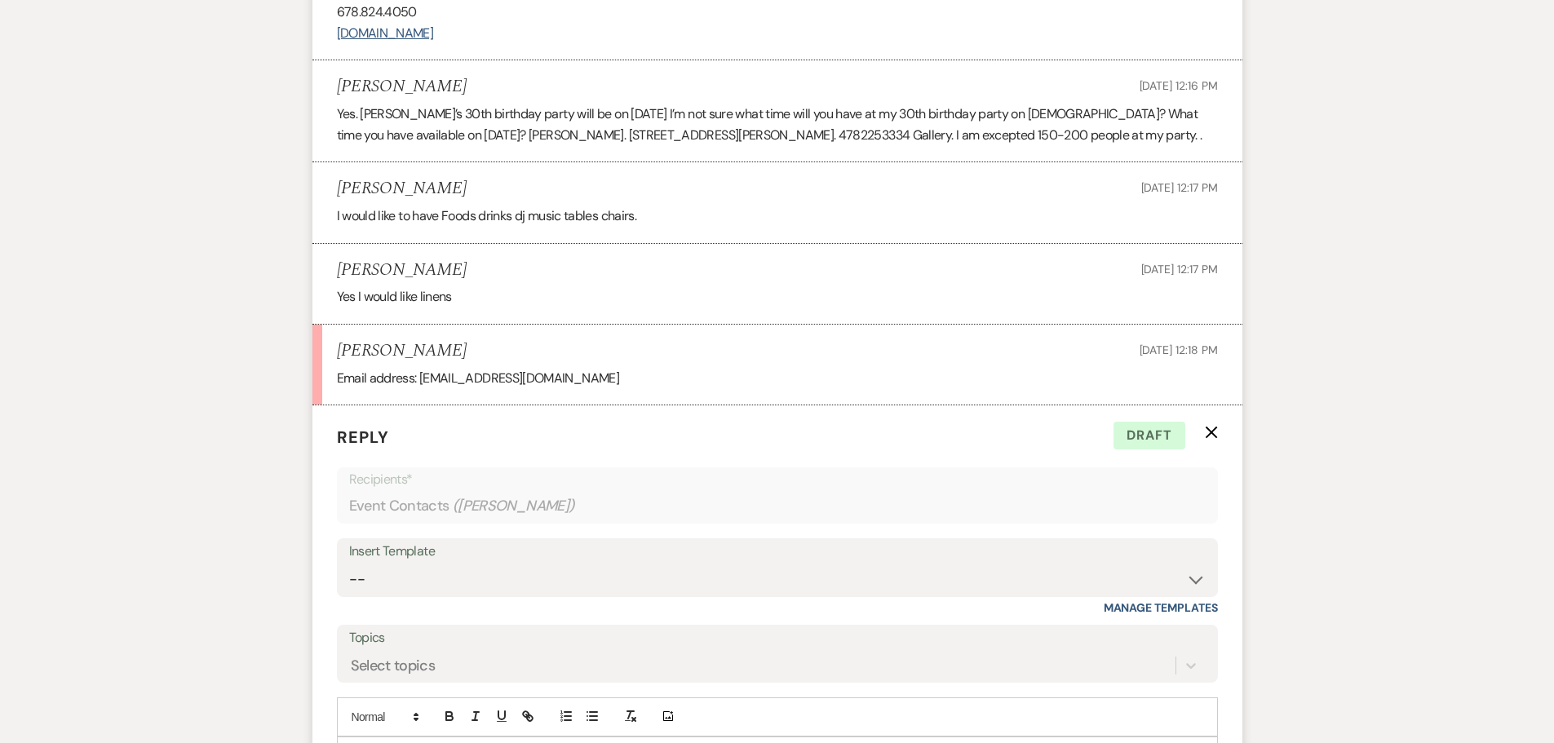
scroll to position [3859, 0]
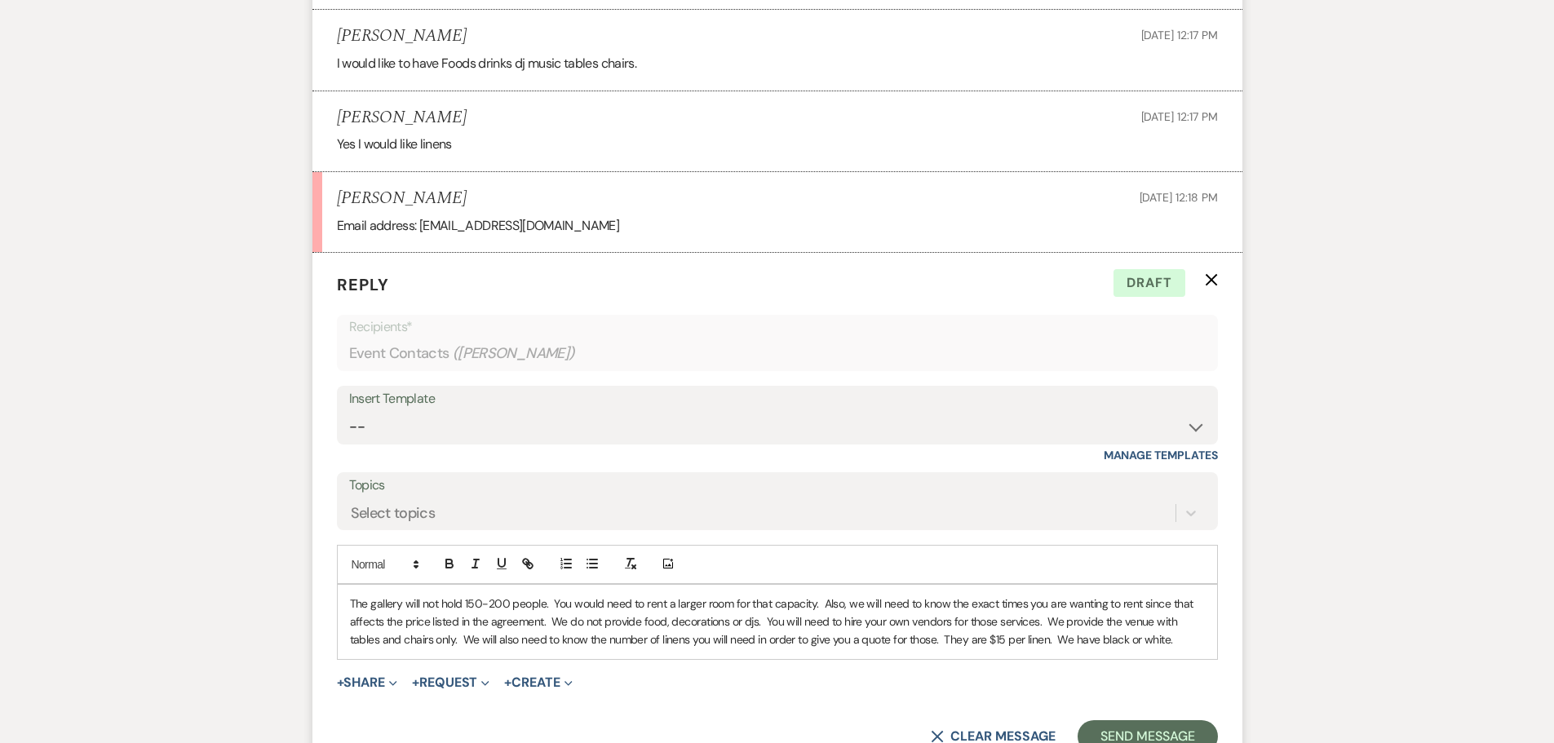
click at [552, 643] on p "The gallery will not hold 150-200 people. You would need to rent a larger room …" at bounding box center [777, 622] width 855 height 55
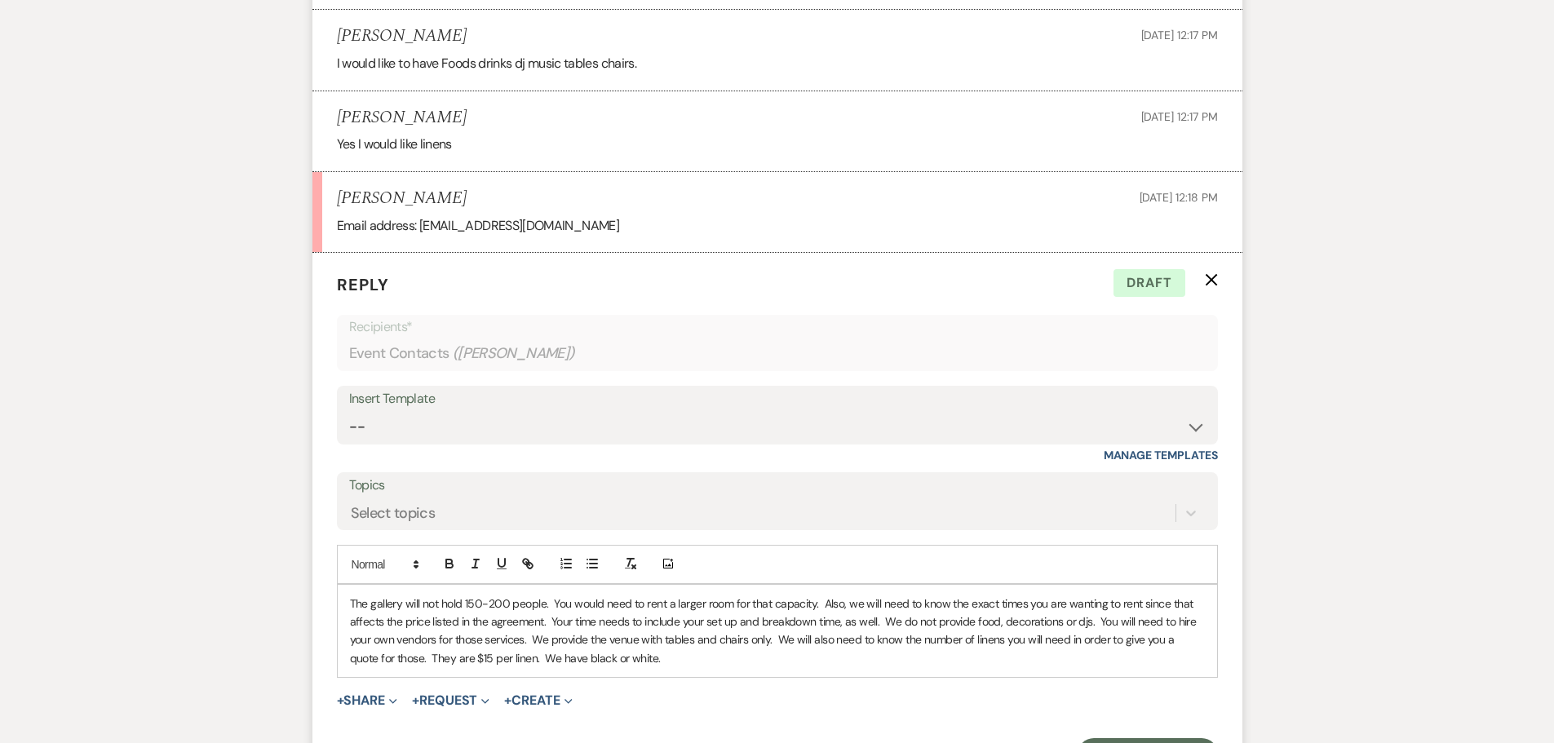
click at [680, 668] on p "The gallery will not hold 150-200 people. You would need to rent a larger room …" at bounding box center [777, 631] width 855 height 73
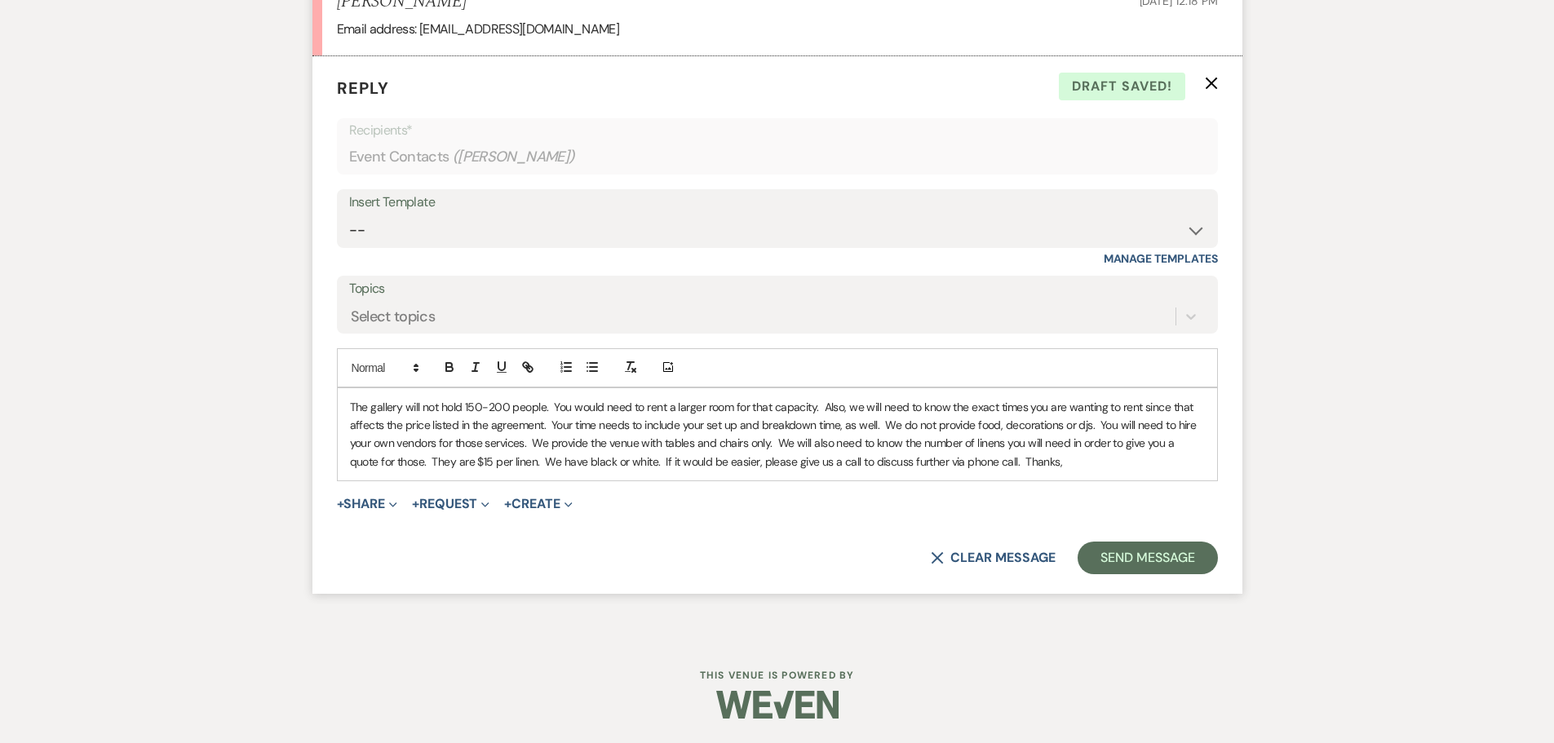
scroll to position [4076, 0]
click at [1122, 570] on button "Send Message" at bounding box center [1147, 558] width 139 height 33
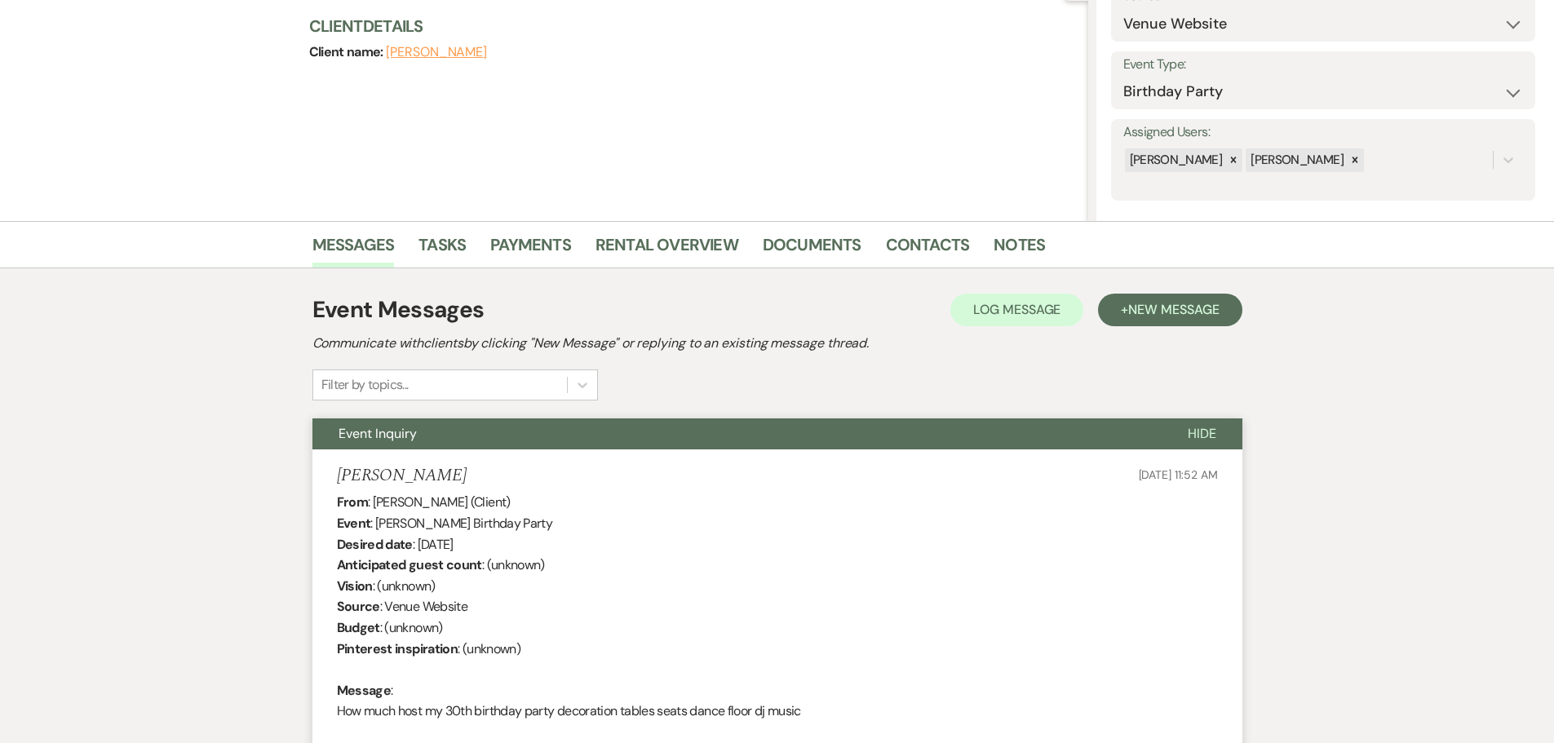
scroll to position [0, 0]
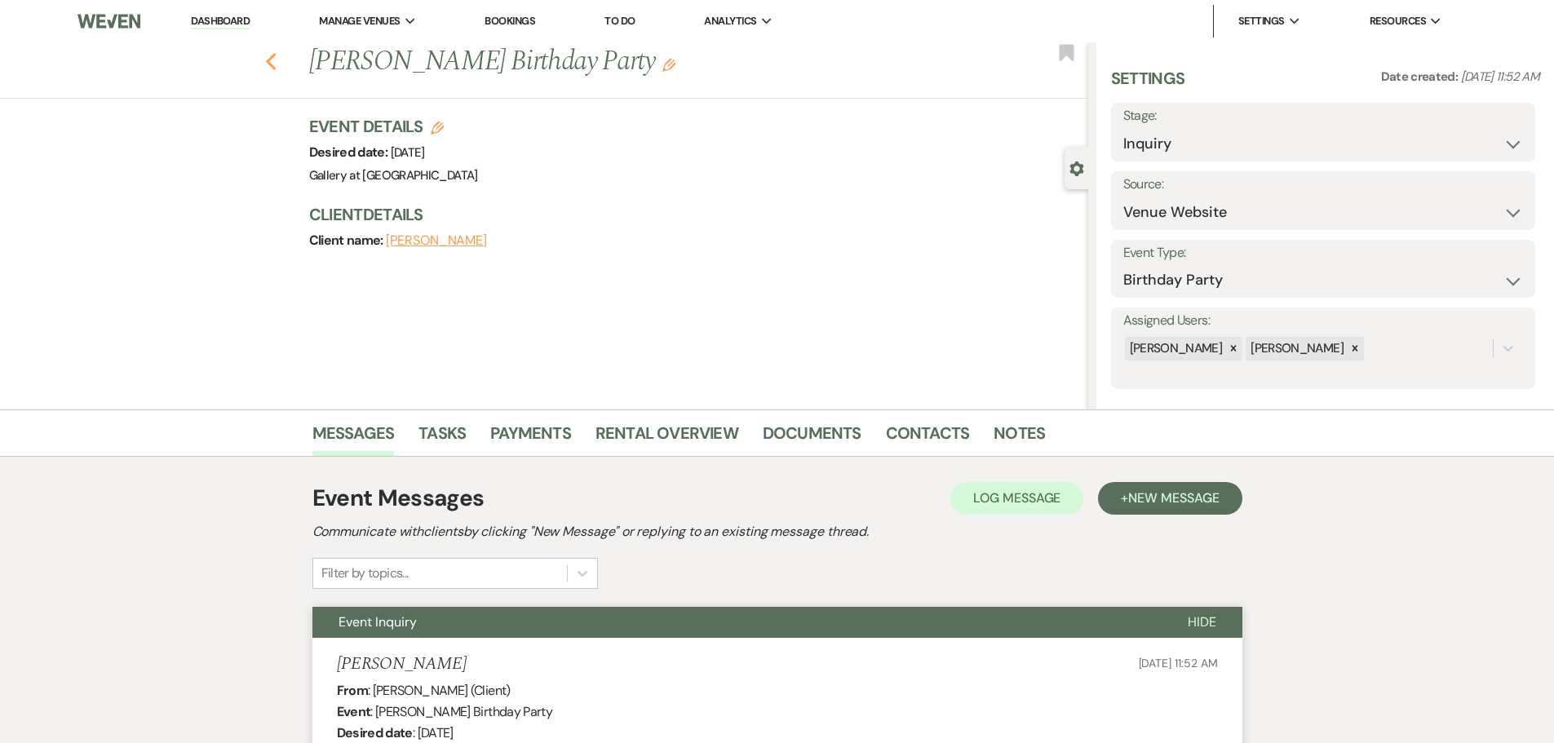
click at [276, 66] on use "button" at bounding box center [270, 62] width 11 height 18
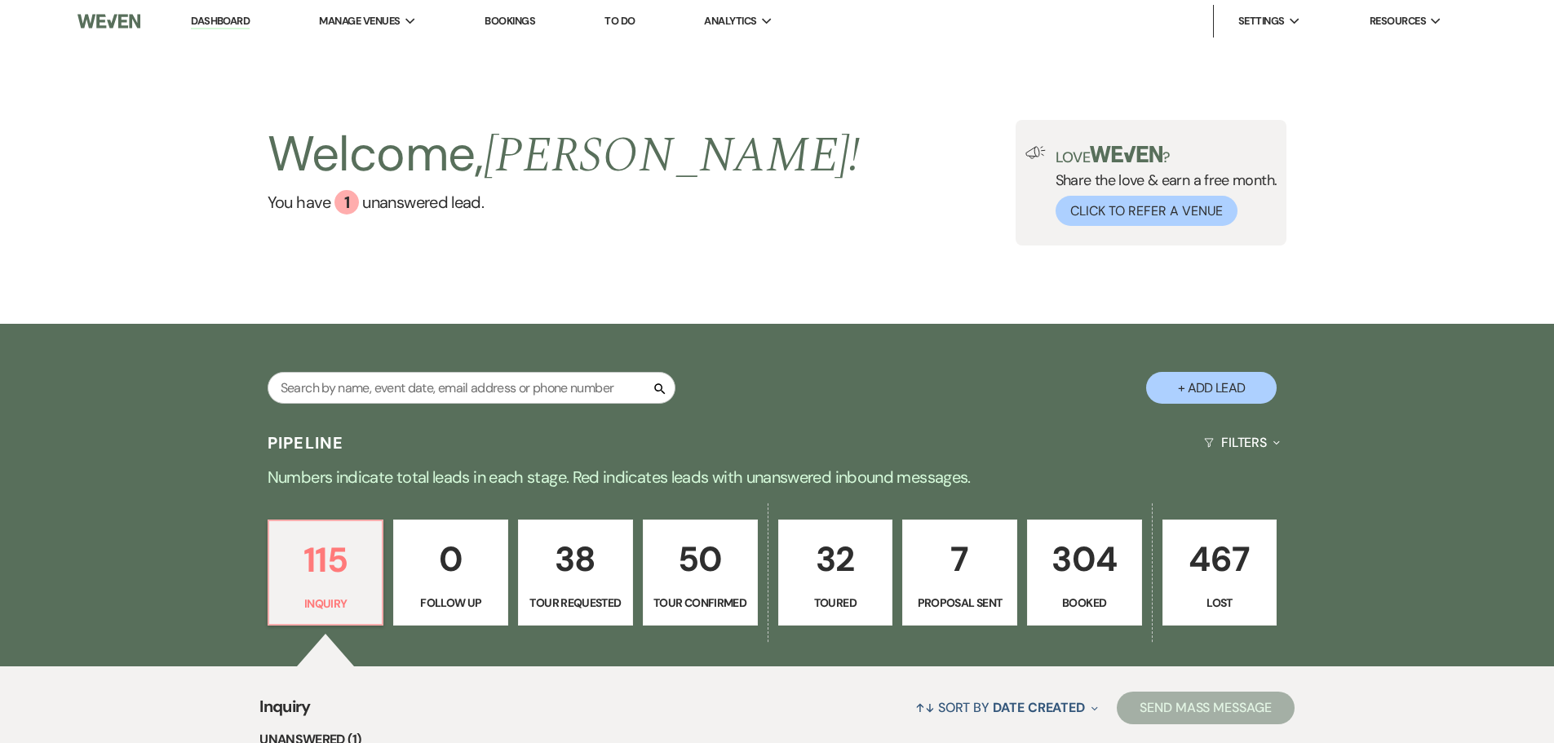
scroll to position [245, 0]
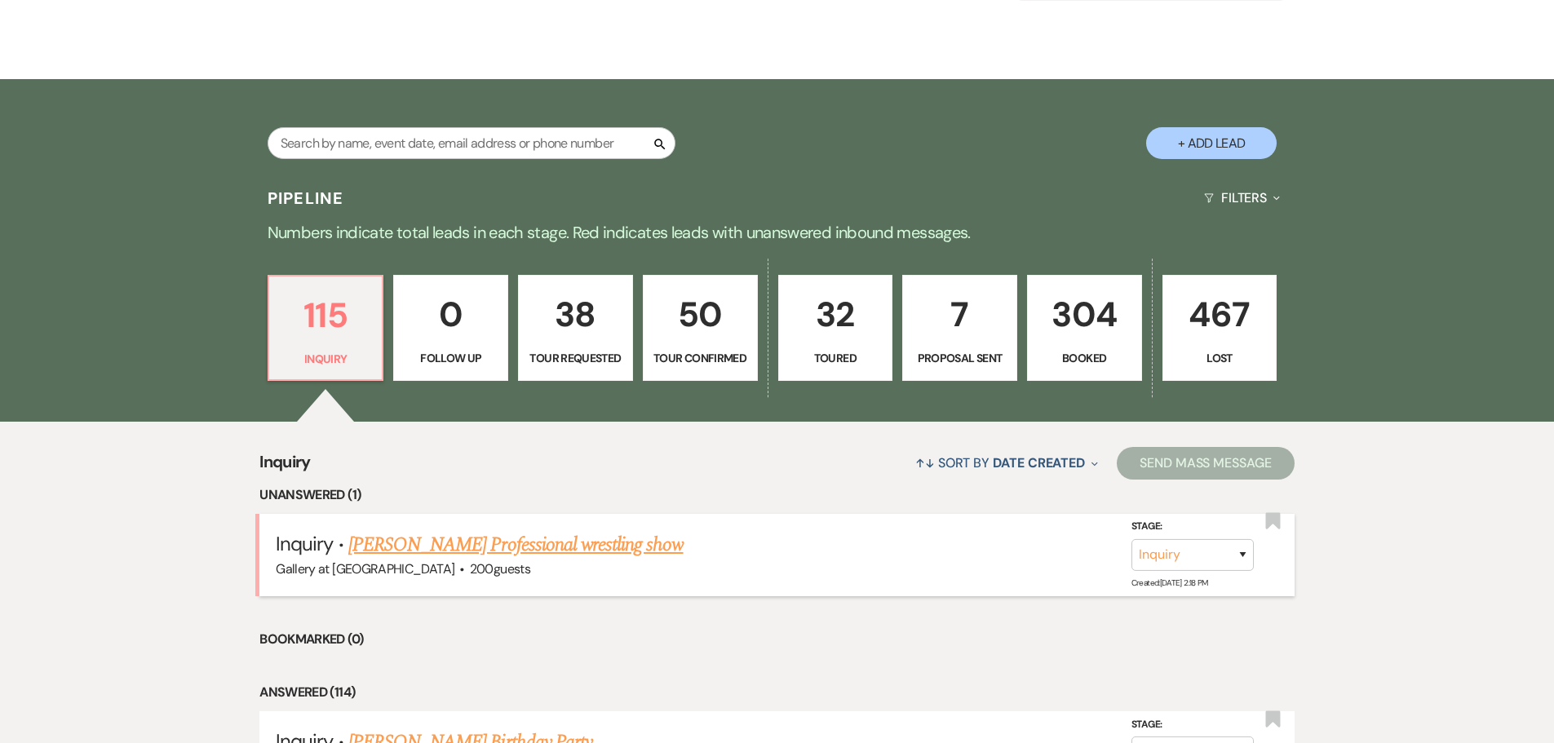
click at [402, 547] on link "[PERSON_NAME] Professional wrestling show" at bounding box center [515, 544] width 335 height 29
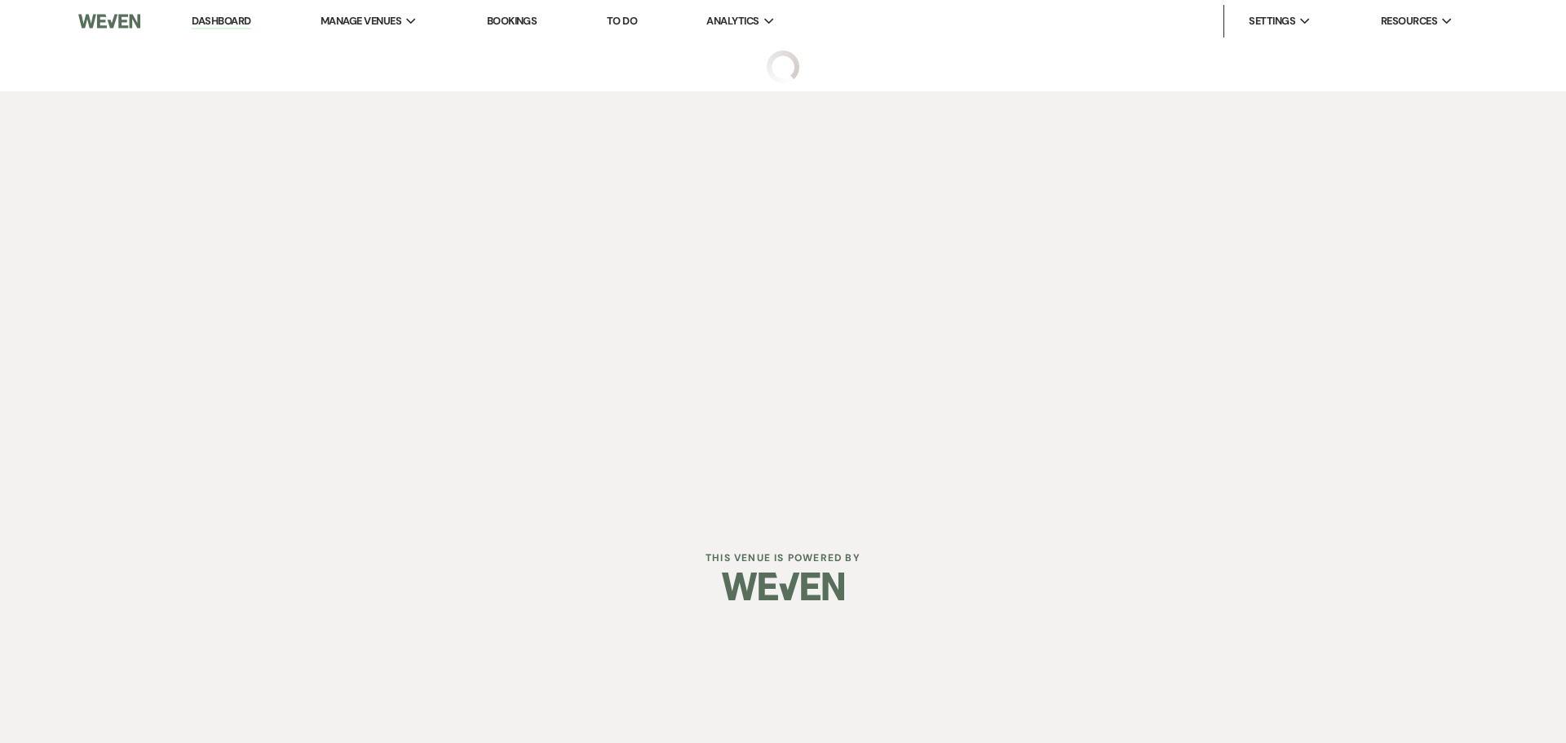
select select "5"
select select "13"
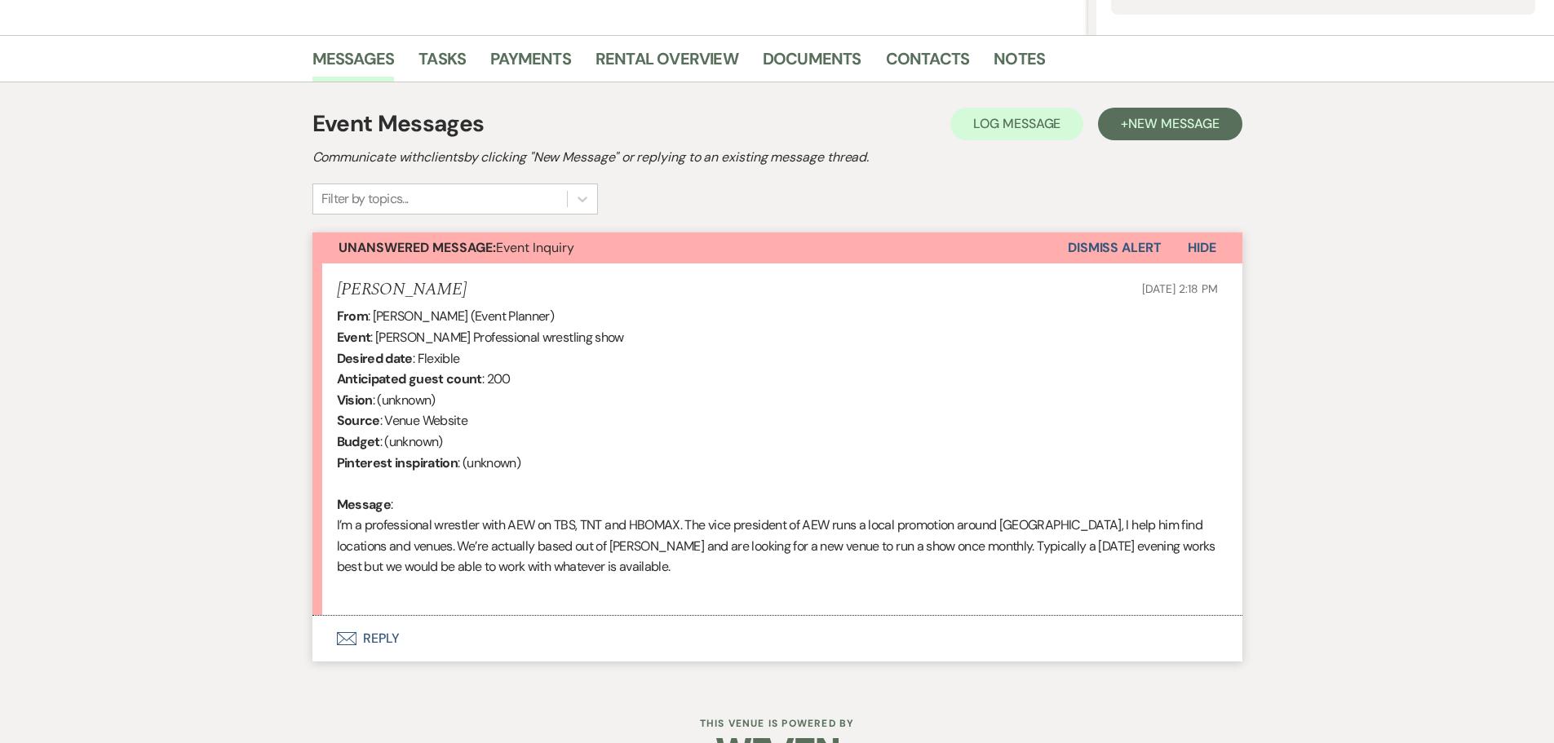
scroll to position [422, 0]
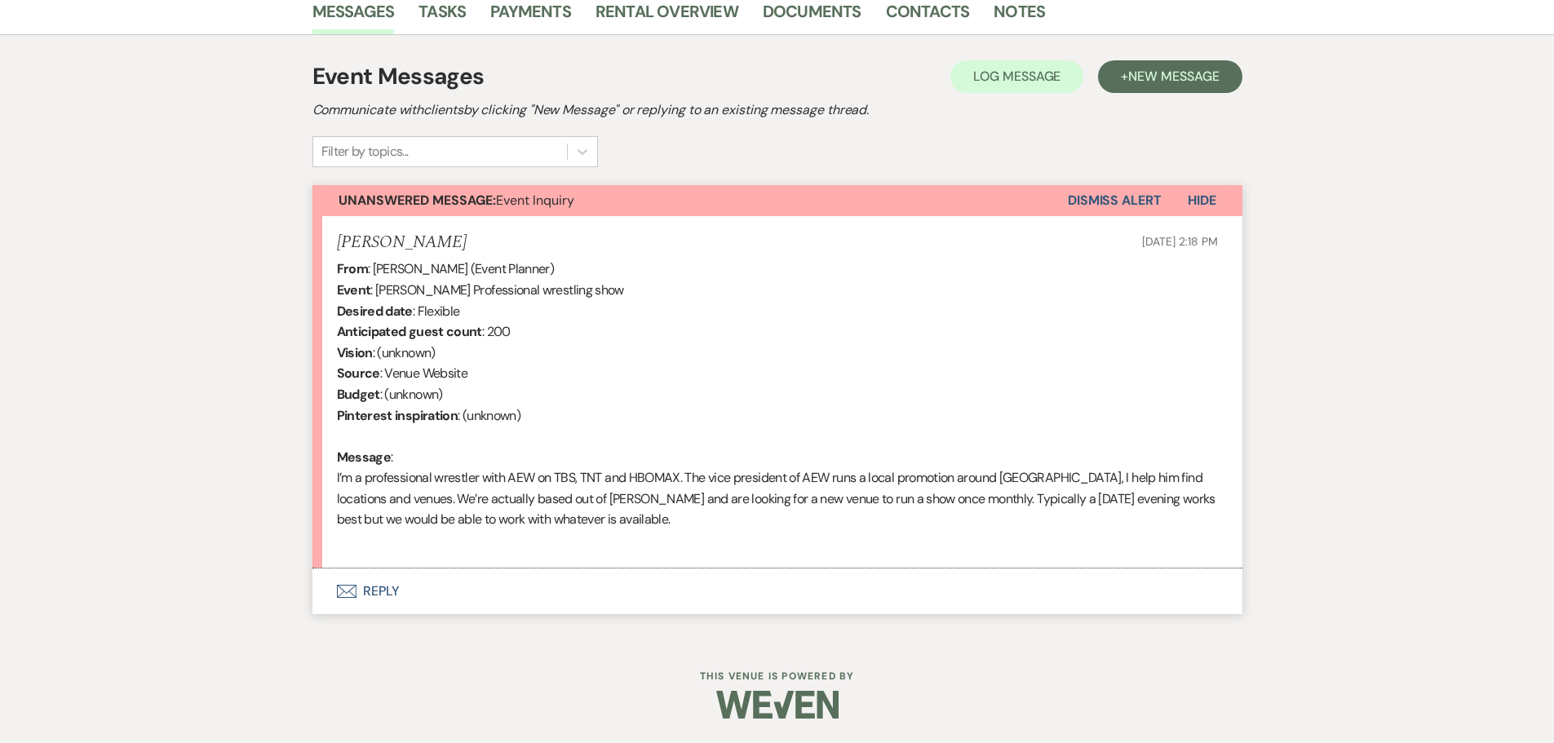
click at [380, 584] on button "Envelope Reply" at bounding box center [777, 592] width 930 height 46
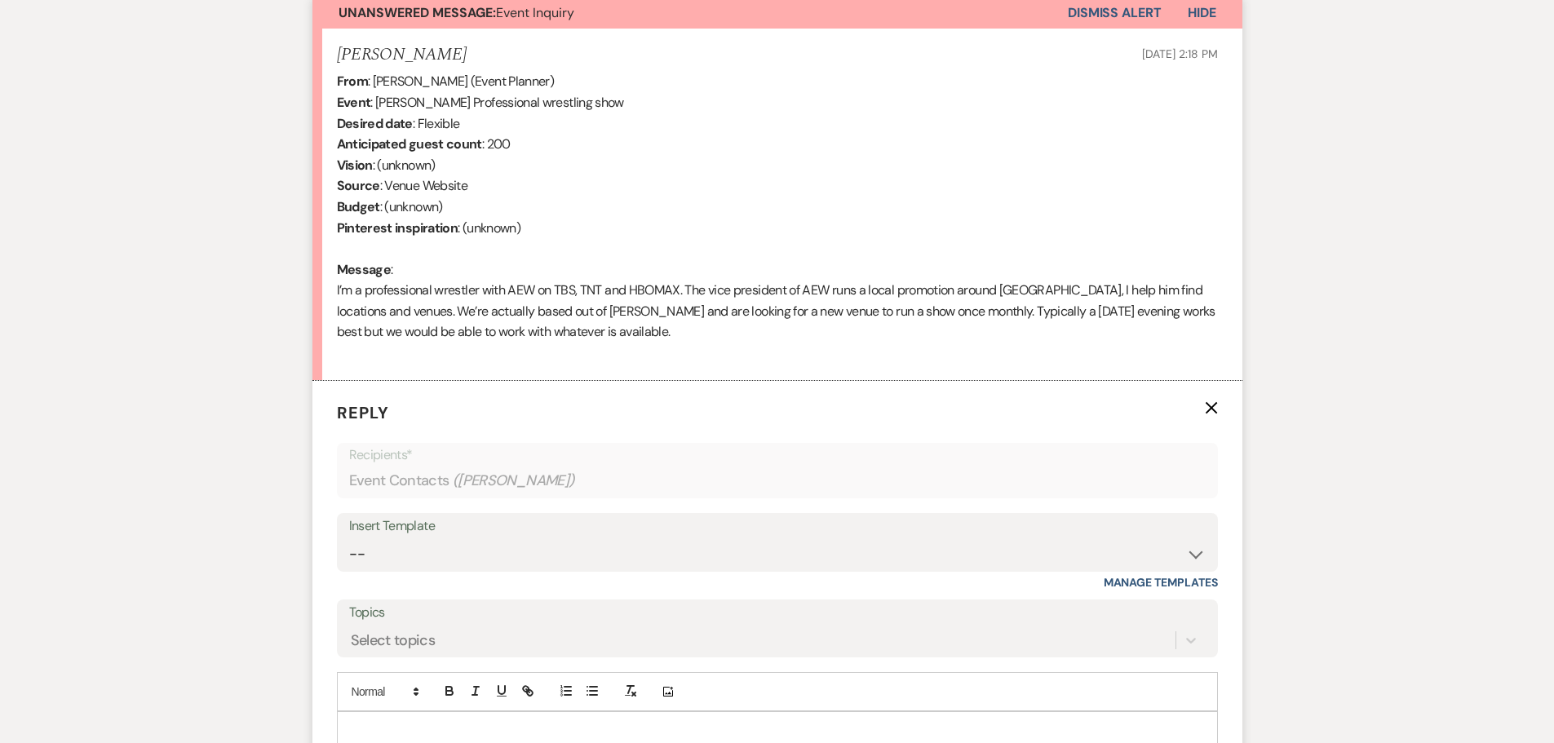
scroll to position [748, 0]
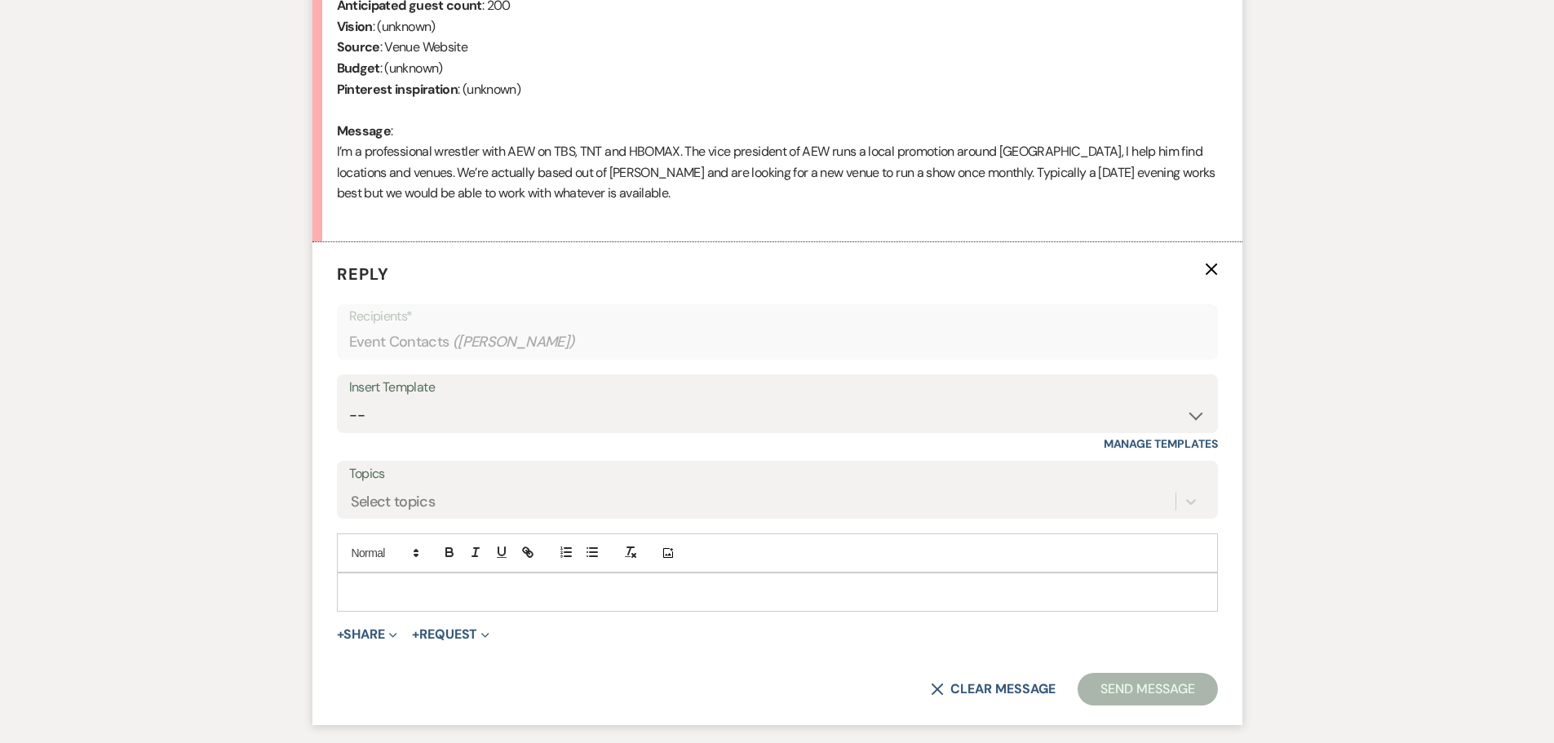
click at [444, 606] on div at bounding box center [777, 592] width 879 height 38
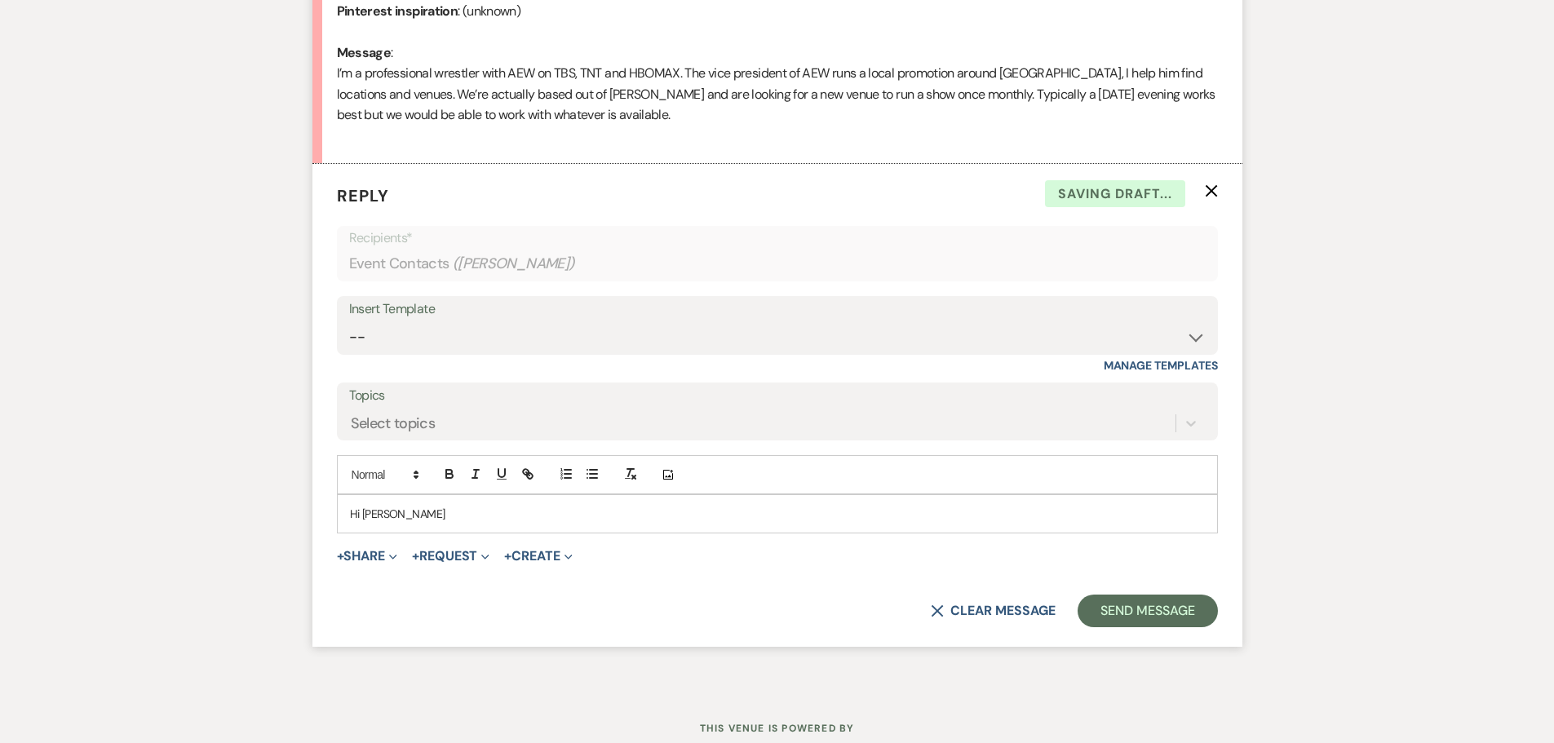
scroll to position [830, 0]
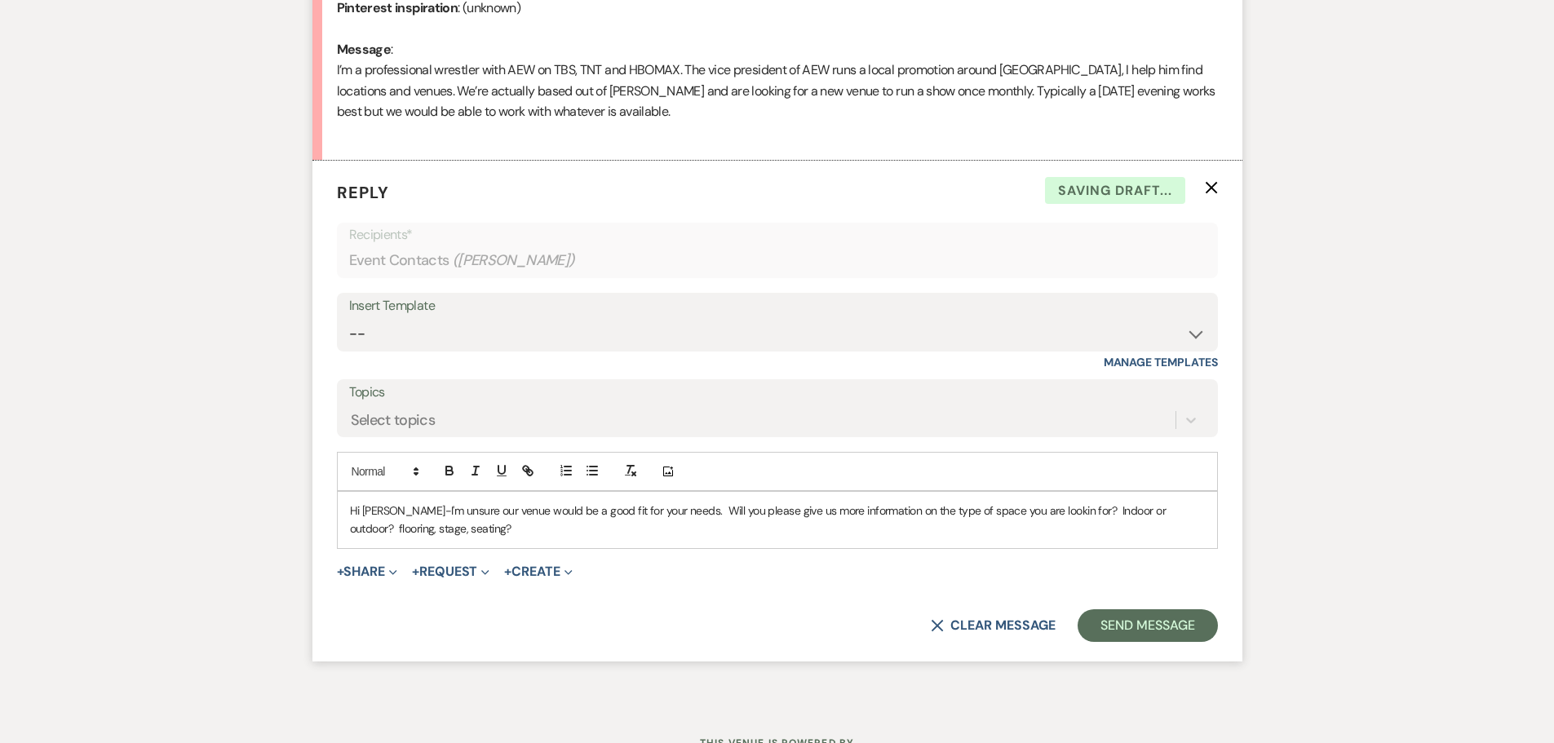
click at [1170, 513] on p "Hi [PERSON_NAME]-I'm unsure our venue would be a good fit for your needs. Will …" at bounding box center [777, 520] width 855 height 37
click at [1074, 506] on p "Hi [PERSON_NAME]-I'm unsure our venue would be a good fit for your needs. Will …" at bounding box center [777, 520] width 855 height 37
click at [463, 528] on p "Hi [PERSON_NAME]-I'm unsure our venue would be a good fit for your needs. Will …" at bounding box center [777, 520] width 855 height 37
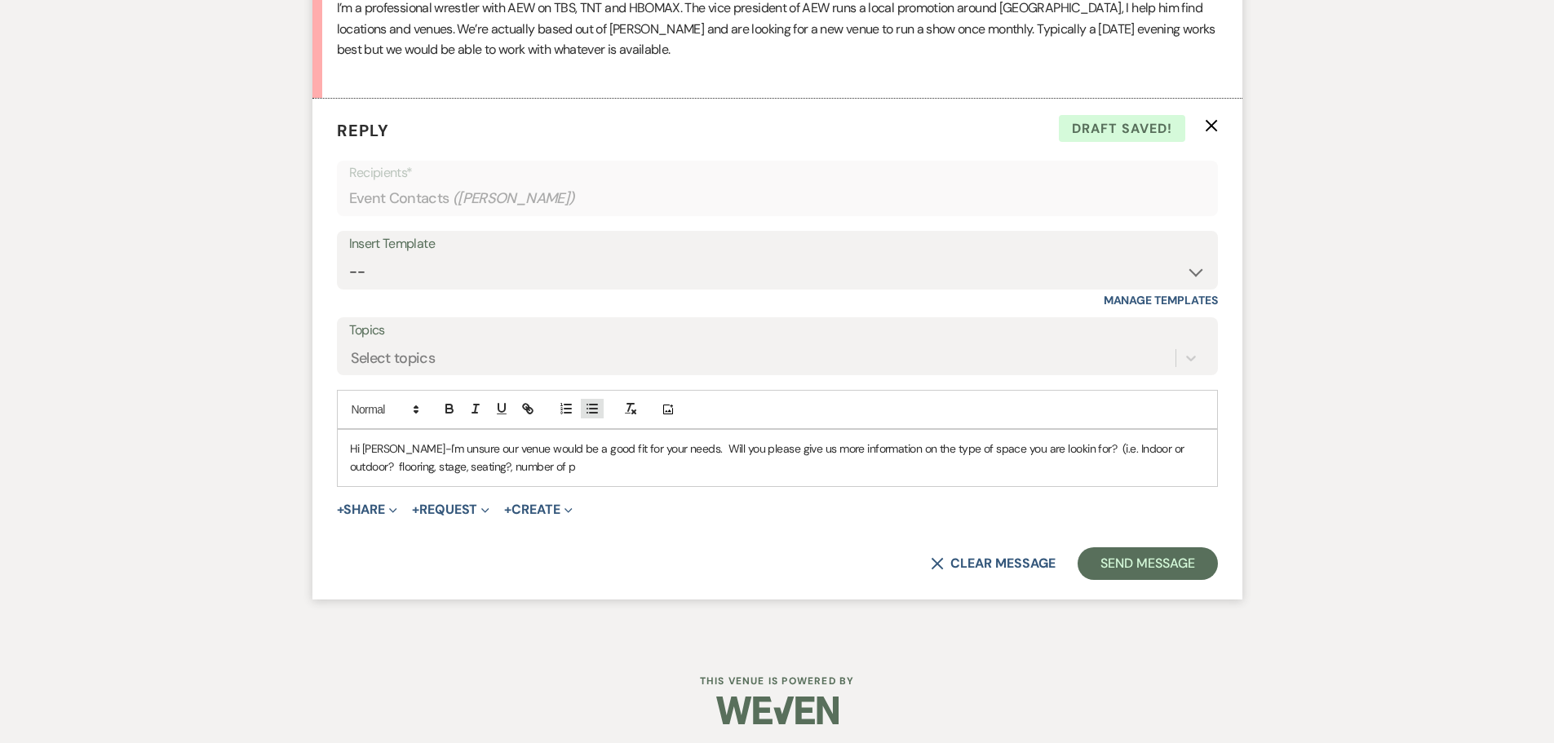
scroll to position [897, 0]
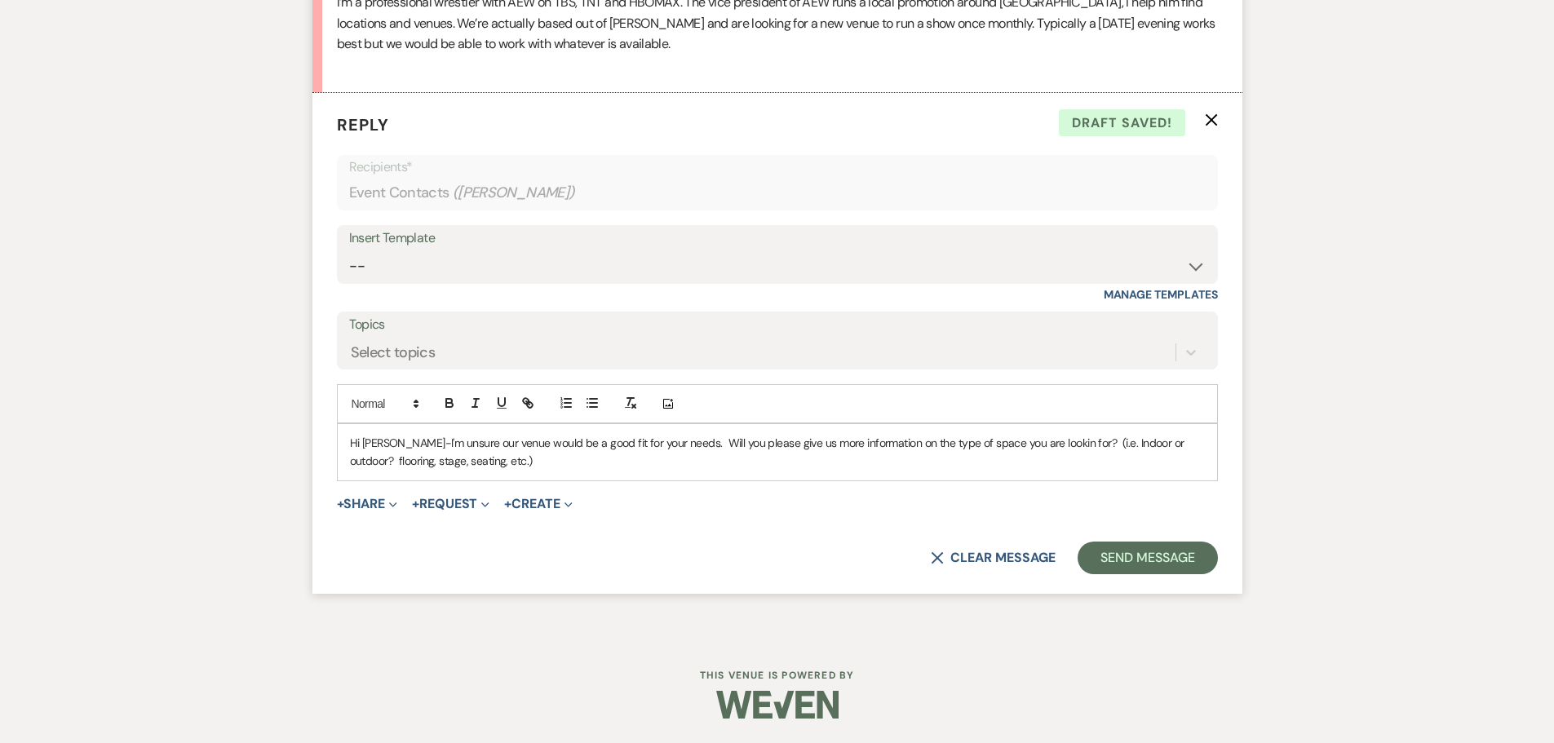
click at [409, 444] on p "Hi [PERSON_NAME]-I'm unsure our venue would be a good fit for your needs. Will …" at bounding box center [777, 452] width 855 height 37
click at [524, 458] on p "Hi [PERSON_NAME]-Thank you for reaching out. I'm unsure our venue would be a go…" at bounding box center [777, 452] width 855 height 37
click at [1123, 556] on button "Send Message" at bounding box center [1147, 558] width 139 height 33
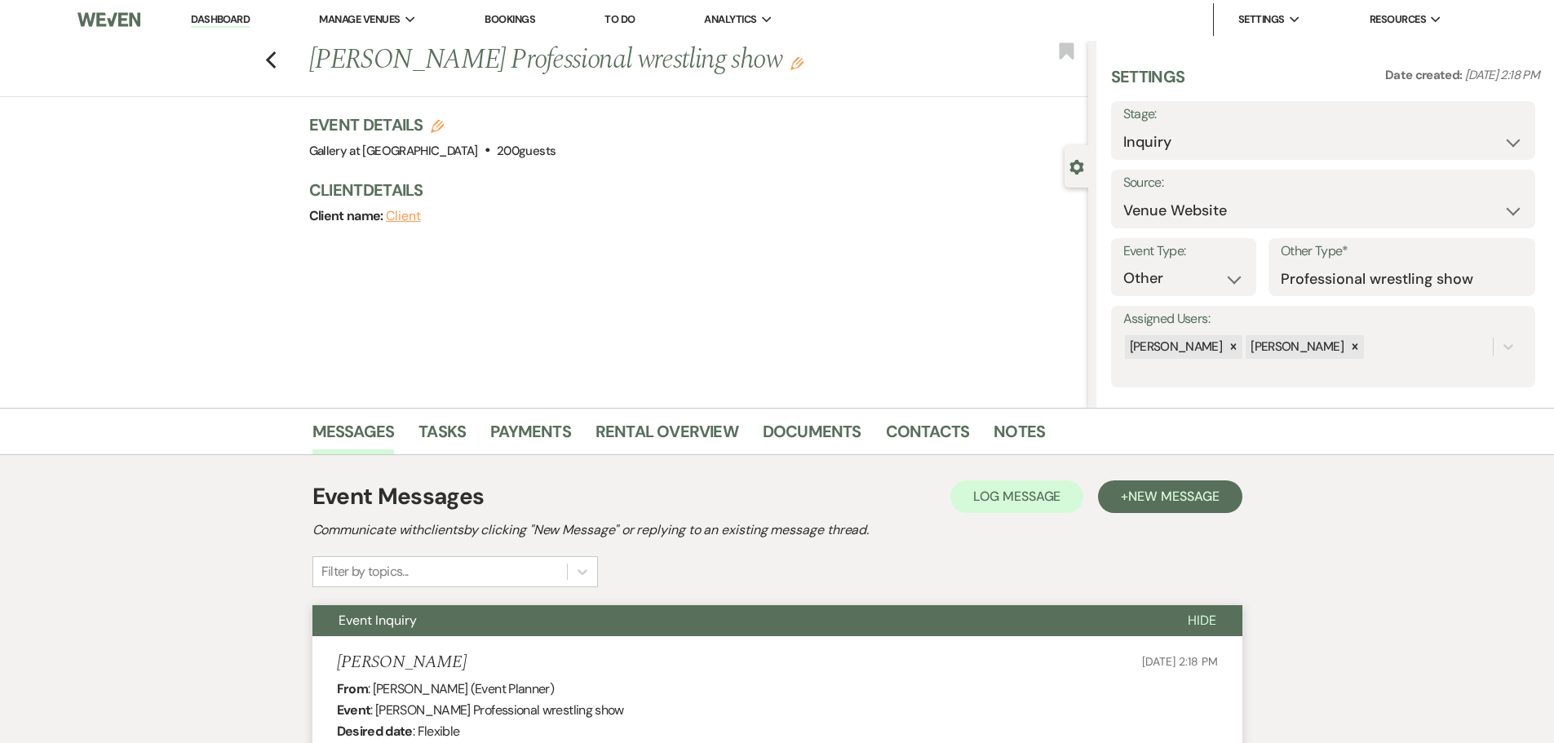
scroll to position [0, 0]
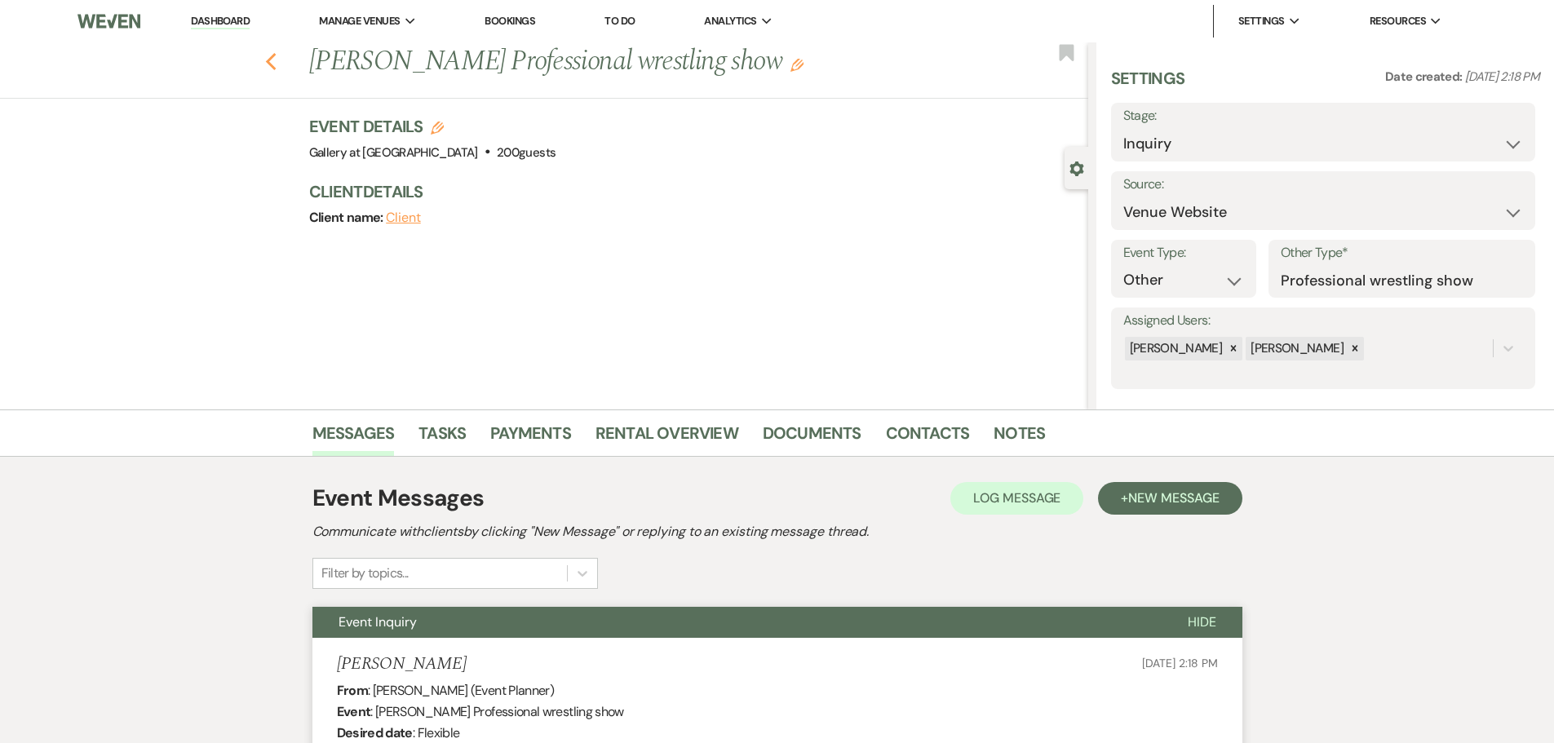
click at [276, 56] on icon "Previous" at bounding box center [271, 62] width 12 height 20
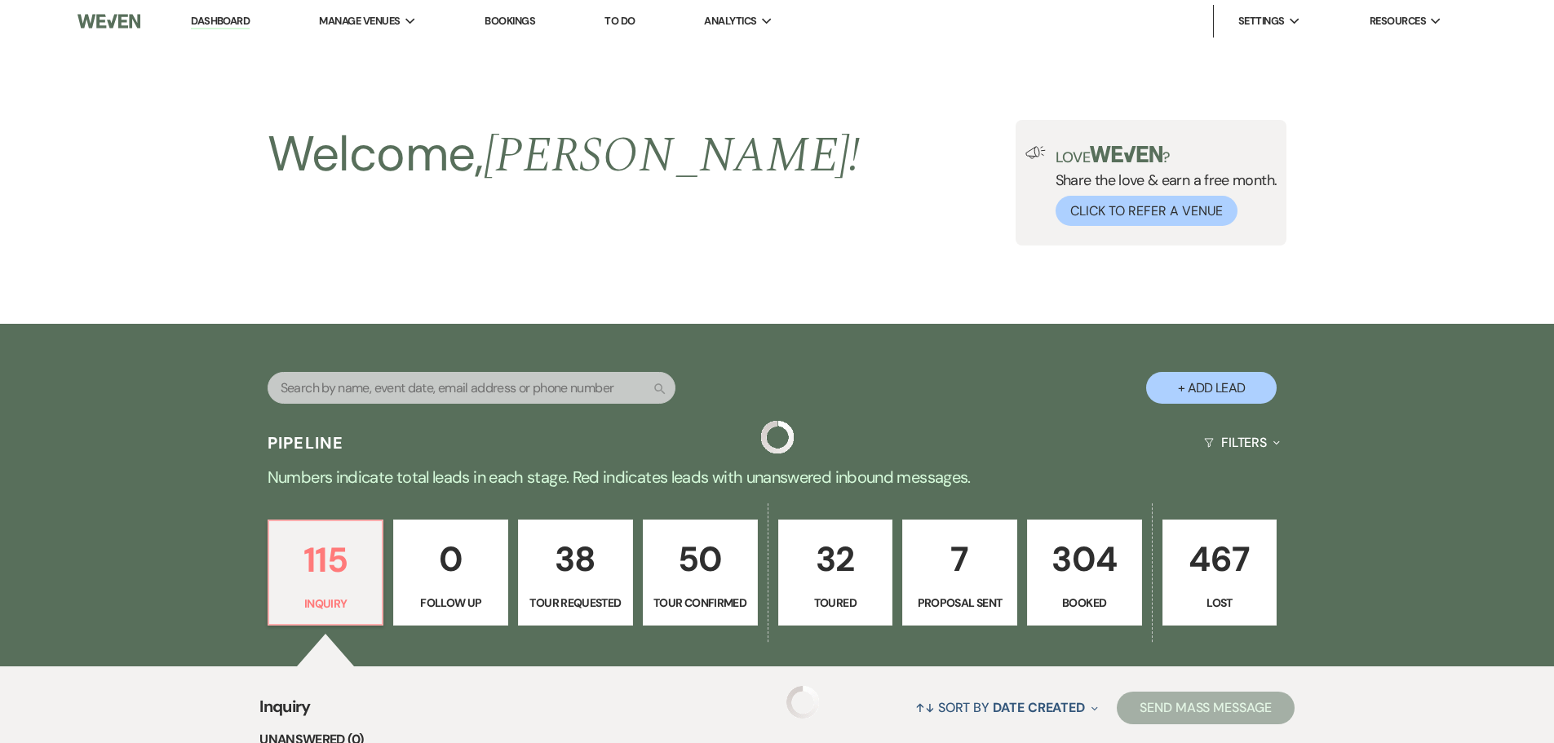
scroll to position [245, 0]
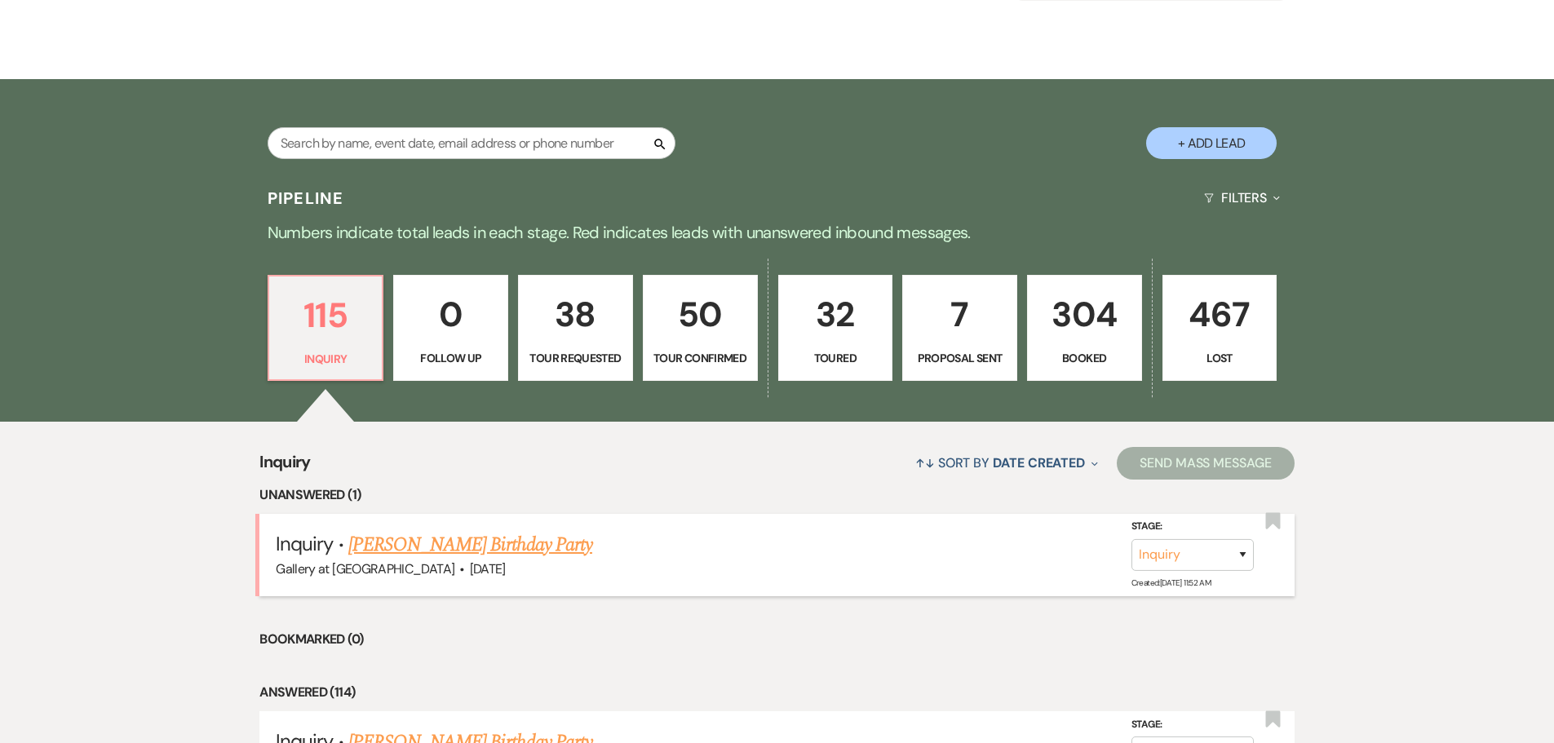
click at [404, 542] on link "[PERSON_NAME] Birthday Party" at bounding box center [470, 544] width 244 height 29
select select "5"
select select "4"
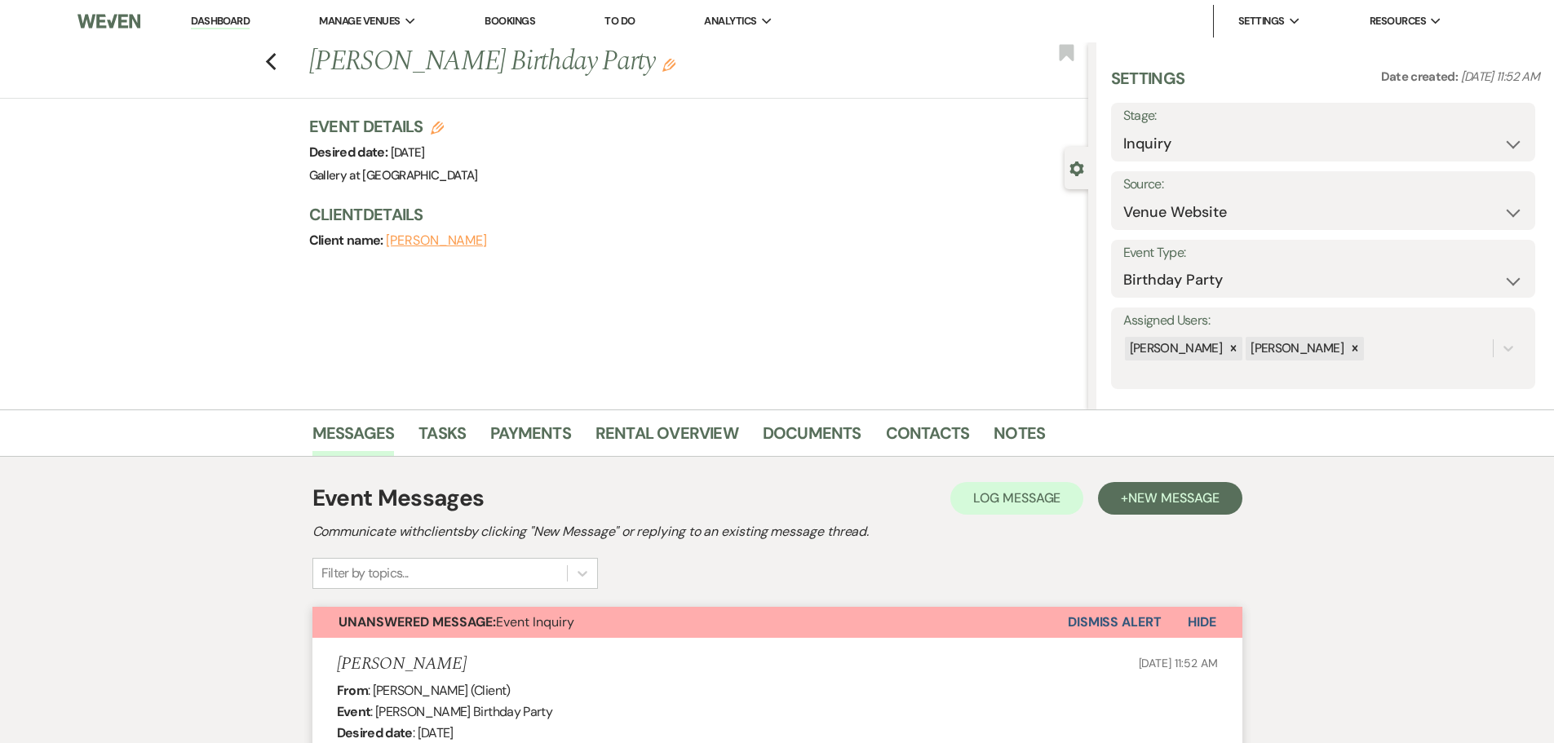
click at [1128, 622] on button "Dismiss Alert" at bounding box center [1115, 622] width 94 height 31
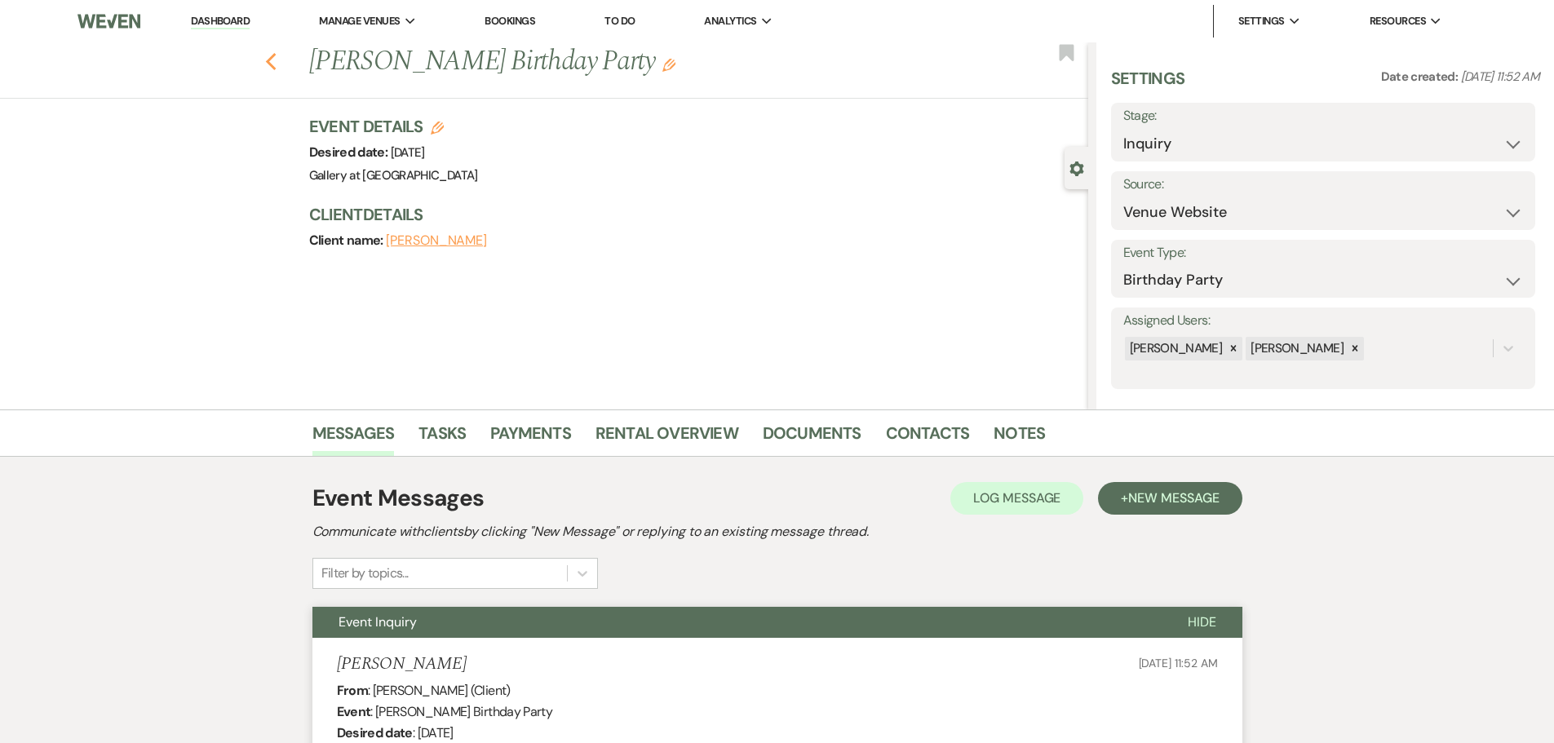
click at [276, 58] on use "button" at bounding box center [270, 62] width 11 height 18
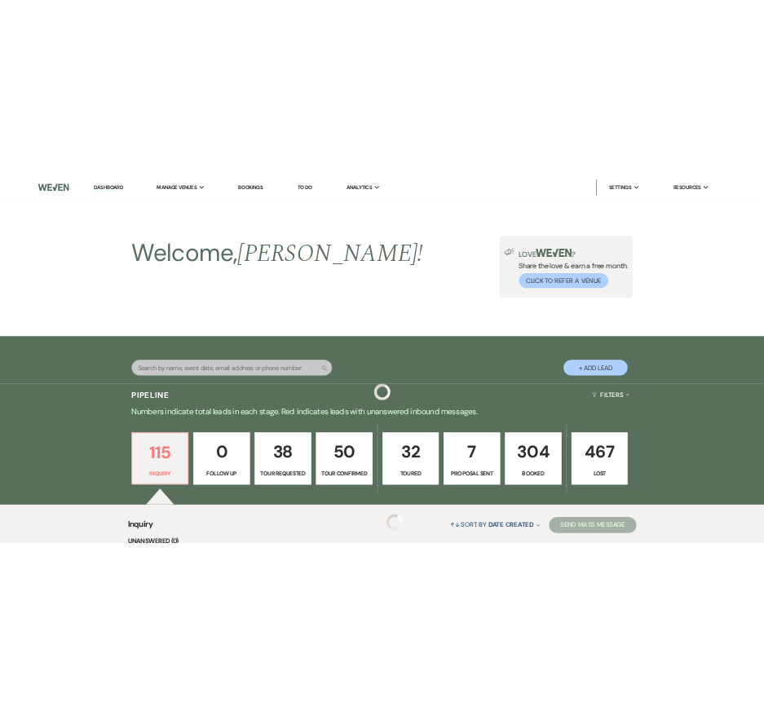
scroll to position [245, 0]
